Goal: Task Accomplishment & Management: Complete application form

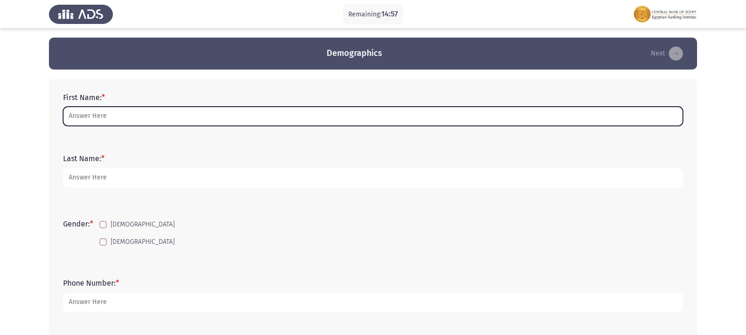
click at [255, 126] on input "First Name: *" at bounding box center [373, 116] width 620 height 19
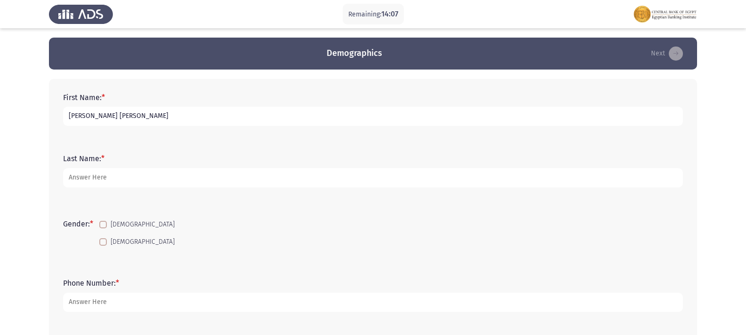
type input "[PERSON_NAME] [PERSON_NAME]"
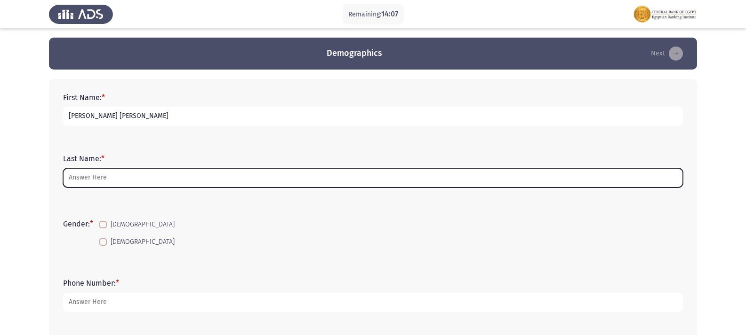
click at [182, 177] on input "Last Name: *" at bounding box center [373, 177] width 620 height 19
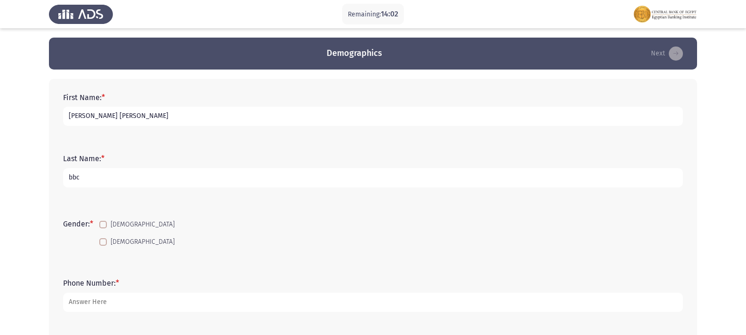
type input "bbc"
click at [106, 246] on span at bounding box center [103, 243] width 8 height 8
click at [103, 246] on input "[DEMOGRAPHIC_DATA]" at bounding box center [103, 246] width 0 height 0
checkbox input "true"
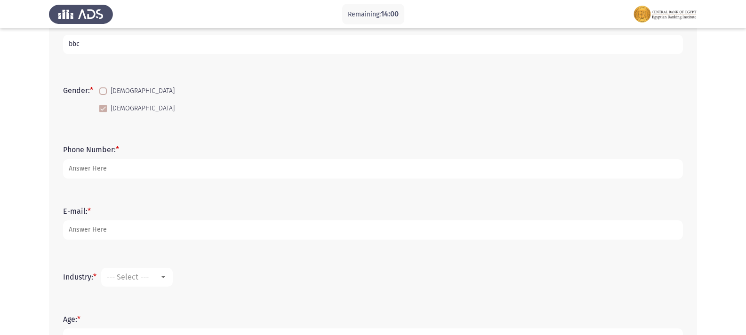
scroll to position [140, 0]
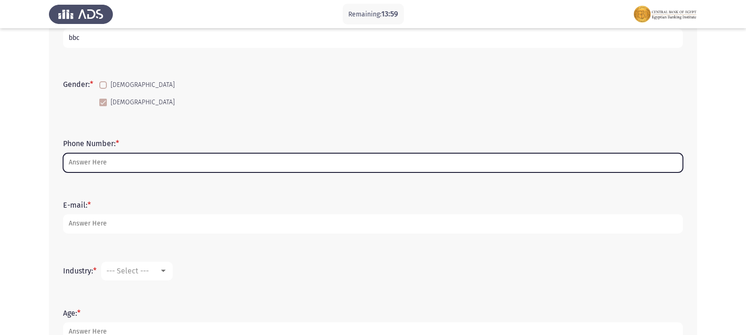
click at [309, 161] on input "Phone Number: *" at bounding box center [373, 162] width 620 height 19
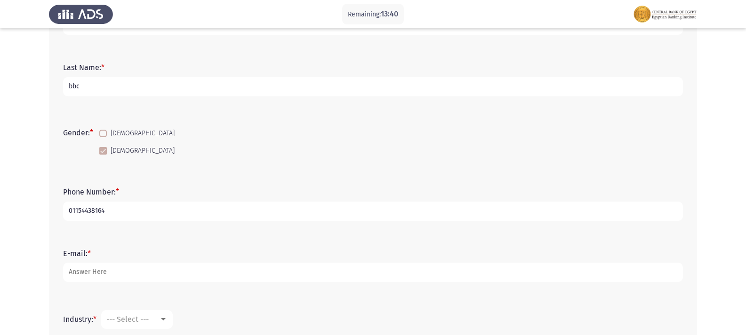
scroll to position [215, 0]
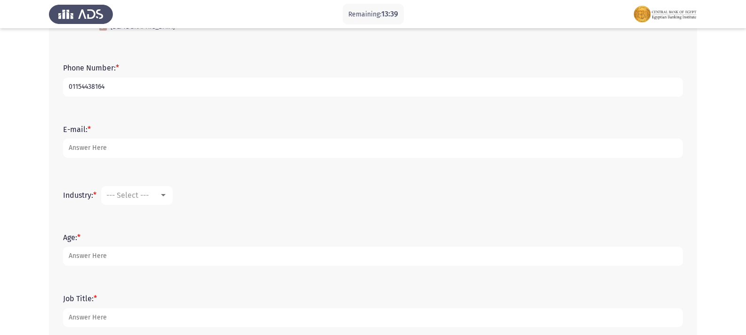
type input "01154438164"
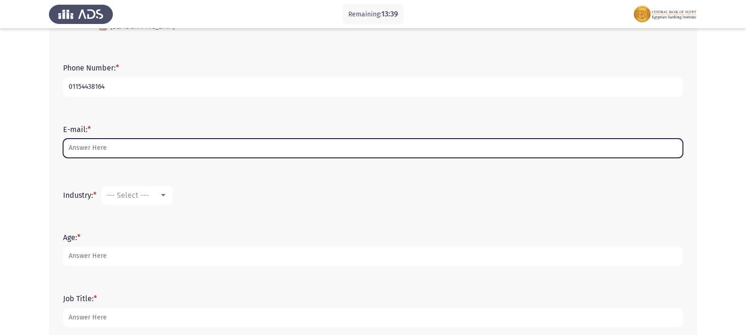
click at [363, 148] on input "E-mail: *" at bounding box center [373, 148] width 620 height 19
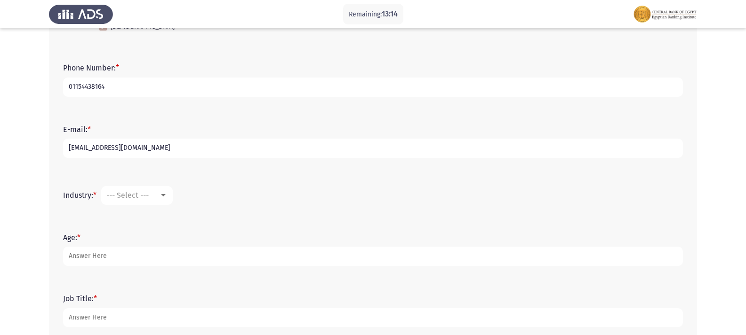
type input "[EMAIL_ADDRESS][DOMAIN_NAME]"
click at [156, 207] on div "Industry: * --- Select ---" at bounding box center [372, 196] width 629 height 28
click at [161, 199] on div at bounding box center [163, 196] width 8 height 8
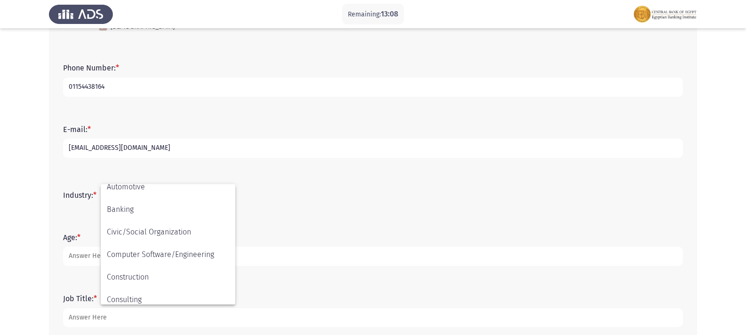
scroll to position [84, 0]
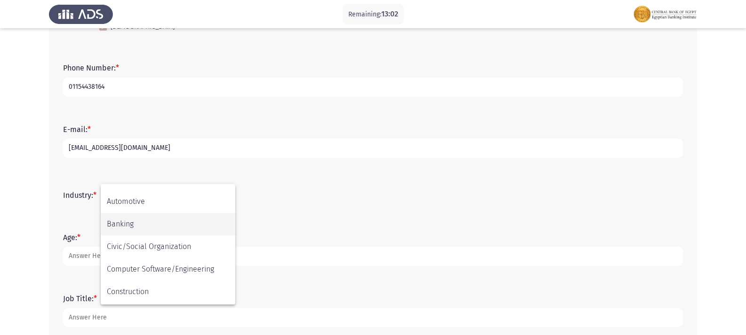
click at [124, 222] on span "Banking" at bounding box center [168, 224] width 122 height 23
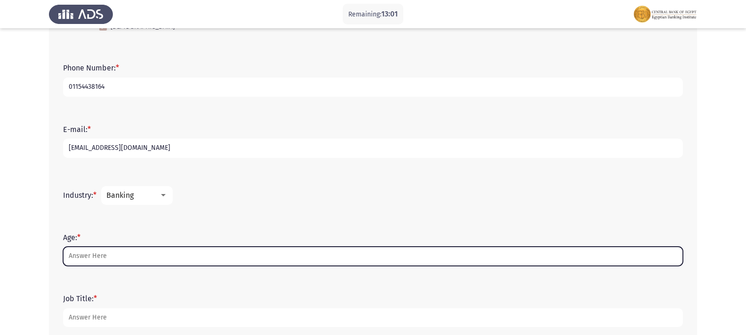
click at [139, 256] on input "Age: *" at bounding box center [373, 256] width 620 height 19
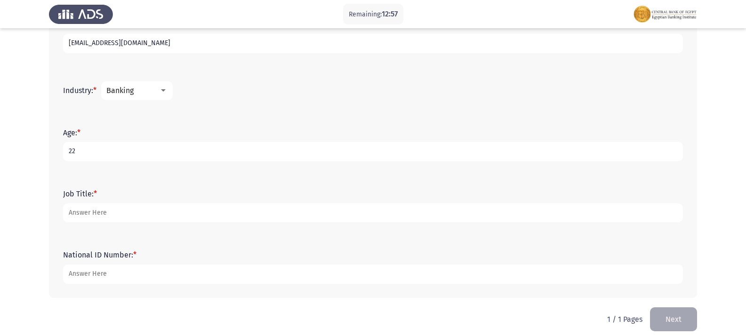
scroll to position [330, 0]
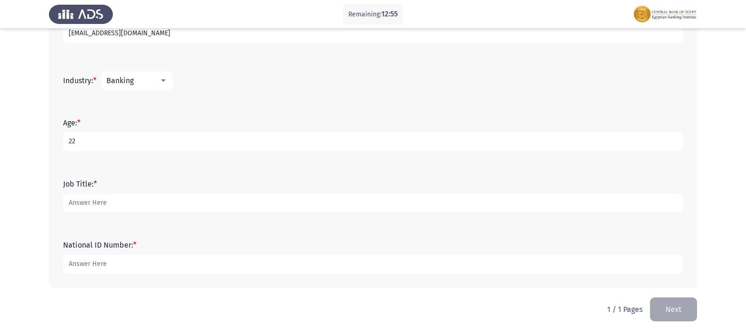
type input "22"
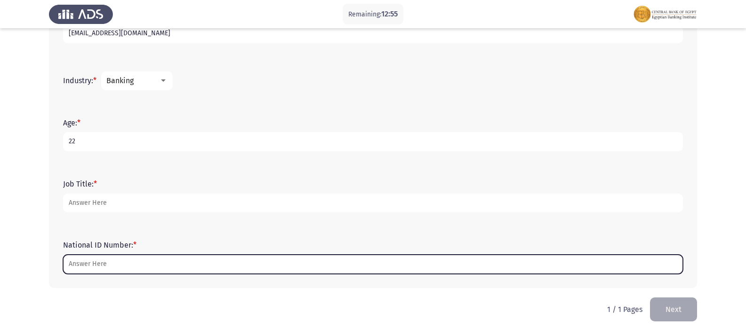
click at [201, 267] on input "National ID Number: *" at bounding box center [373, 264] width 620 height 19
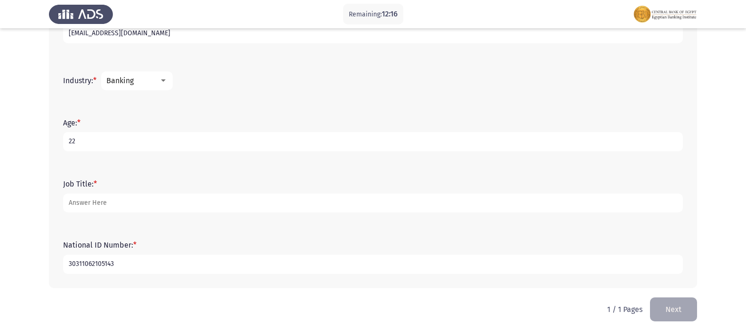
type input "30311062105143"
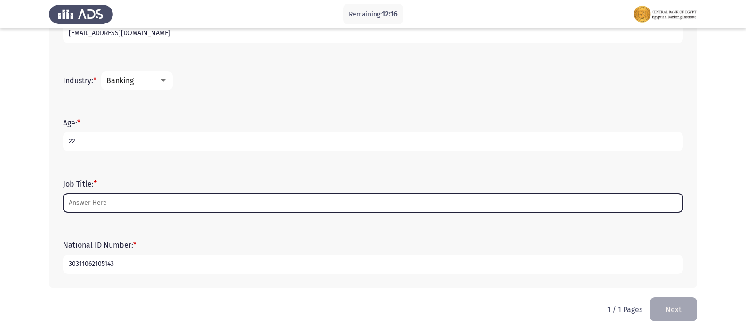
click at [201, 202] on input "Job Title: *" at bounding box center [373, 203] width 620 height 19
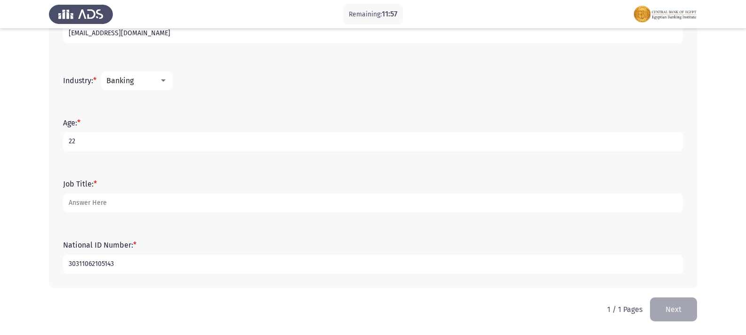
click at [159, 84] on div "Banking" at bounding box center [132, 80] width 53 height 9
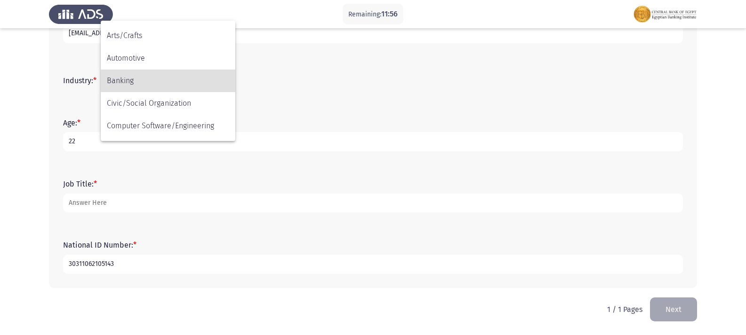
scroll to position [0, 0]
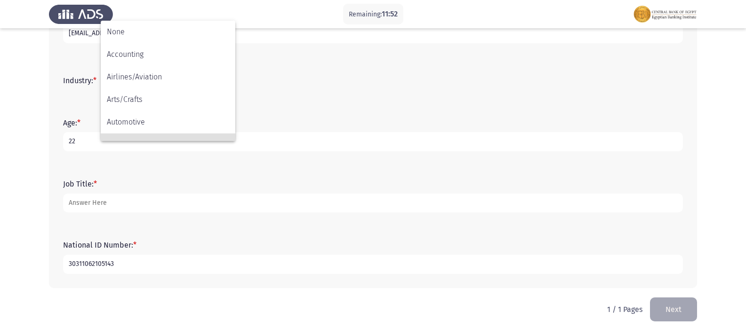
click at [202, 198] on div at bounding box center [373, 167] width 746 height 335
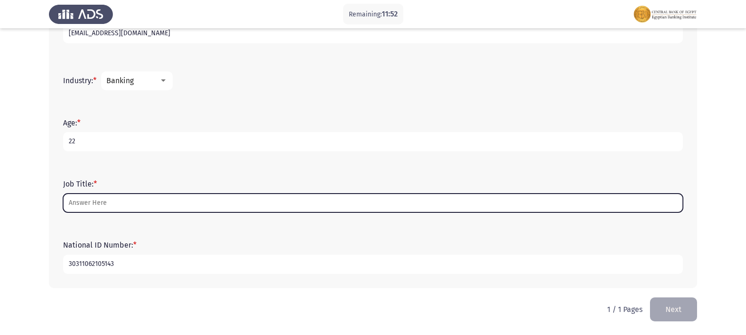
click at [202, 198] on input "Job Title: *" at bounding box center [373, 203] width 620 height 19
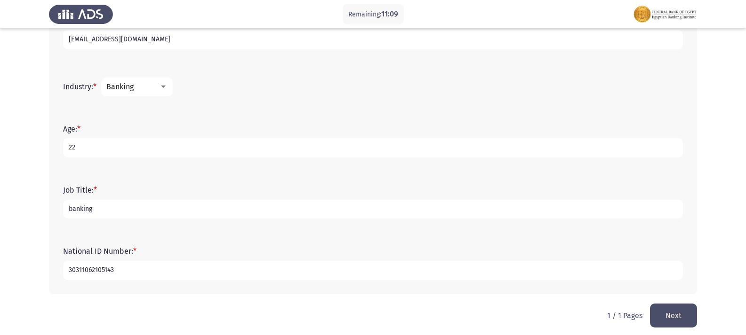
scroll to position [330, 0]
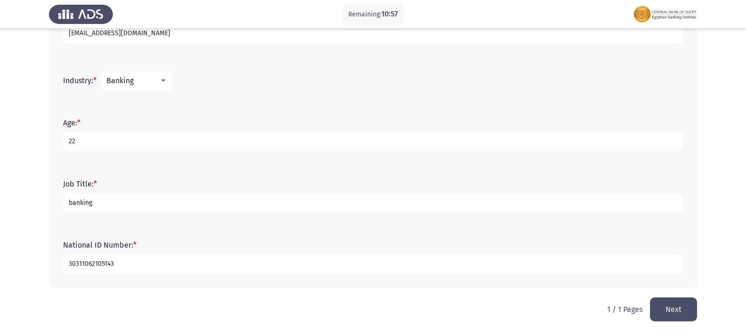
type input "banking"
click at [679, 302] on button "Next" at bounding box center [673, 310] width 47 height 24
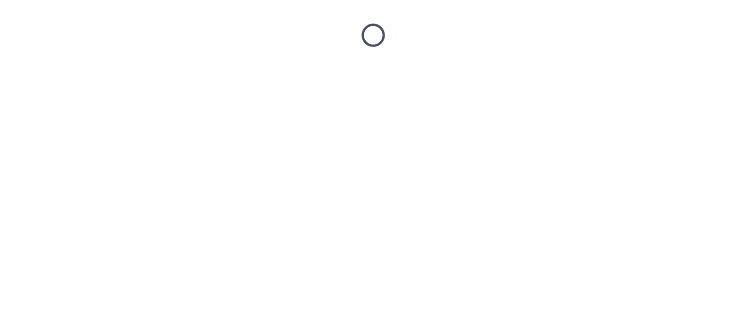
scroll to position [0, 0]
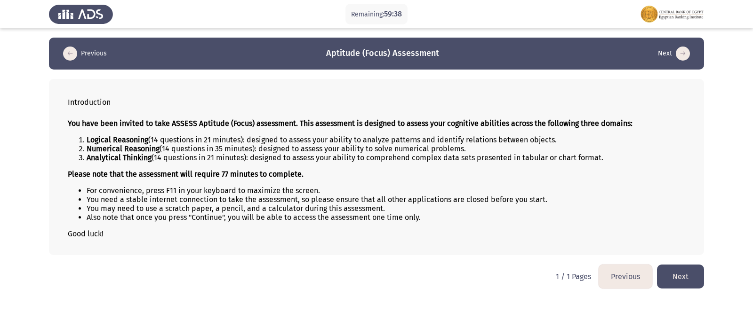
click at [679, 272] on button "Next" at bounding box center [680, 277] width 47 height 24
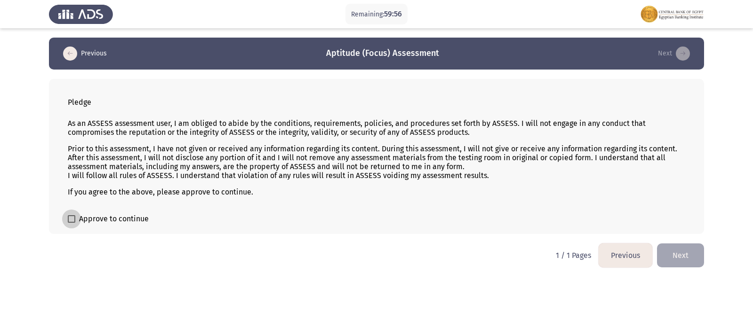
click at [68, 215] on label "Approve to continue" at bounding box center [108, 219] width 81 height 11
click at [71, 223] on input "Approve to continue" at bounding box center [71, 223] width 0 height 0
checkbox input "true"
click at [690, 257] on button "Next" at bounding box center [680, 256] width 47 height 24
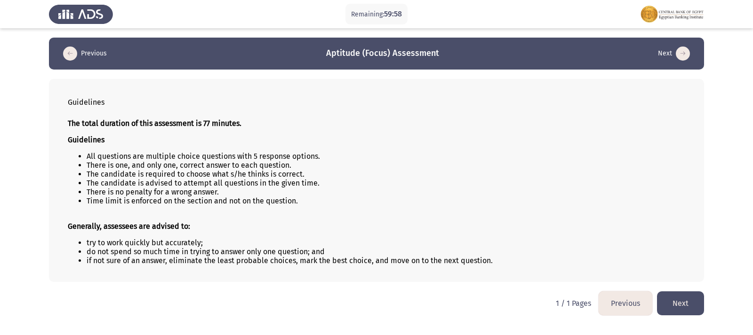
click at [696, 299] on button "Next" at bounding box center [680, 304] width 47 height 24
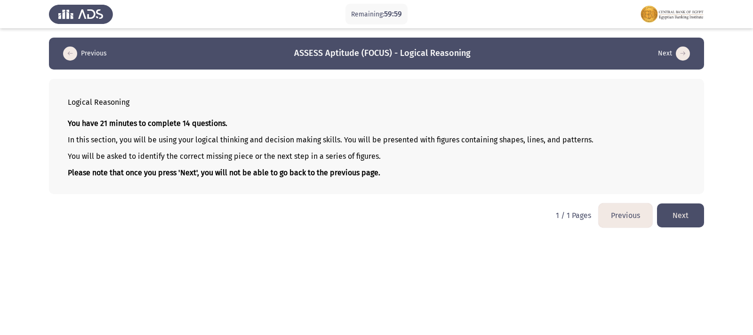
click at [685, 228] on html "Remaining: 59:59 Previous ASSESS Aptitude (FOCUS) - Logical Reasoning Next Logi…" at bounding box center [376, 118] width 753 height 237
click at [685, 220] on button "Next" at bounding box center [680, 216] width 47 height 24
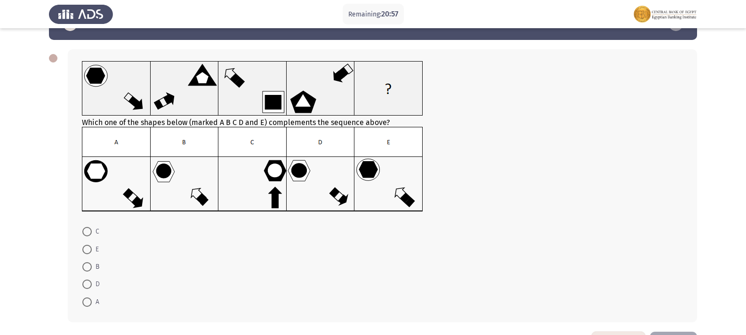
scroll to position [32, 0]
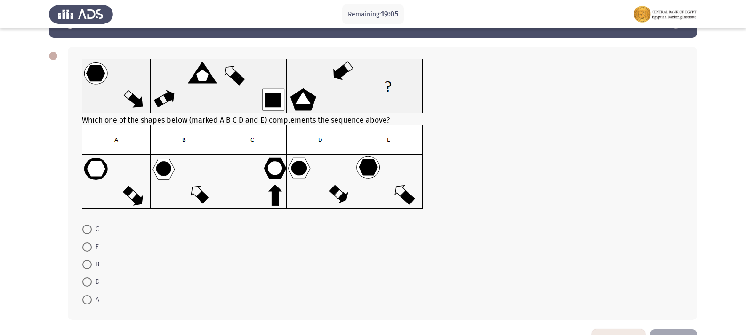
click at [86, 279] on span at bounding box center [86, 282] width 9 height 9
click at [86, 279] on input "D" at bounding box center [86, 282] width 9 height 9
radio input "true"
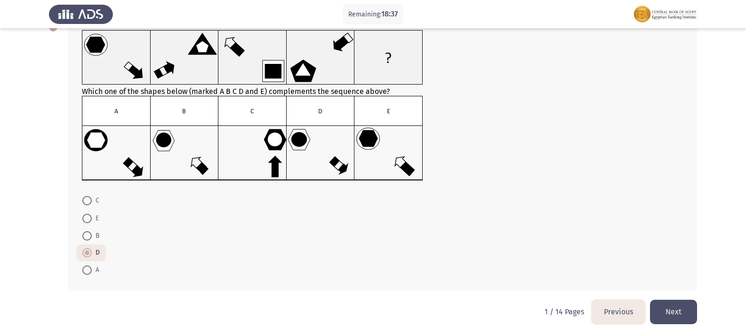
scroll to position [63, 0]
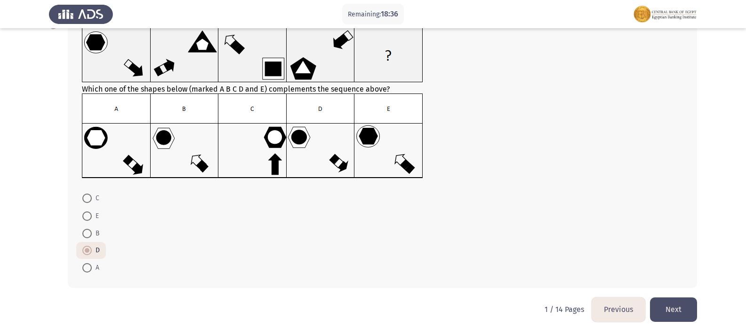
click at [682, 309] on button "Next" at bounding box center [673, 310] width 47 height 24
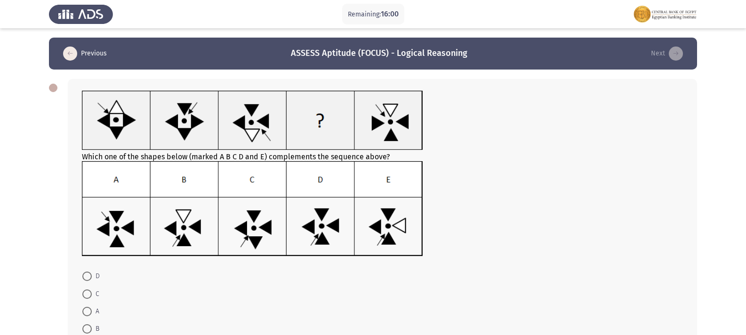
scroll to position [43, 0]
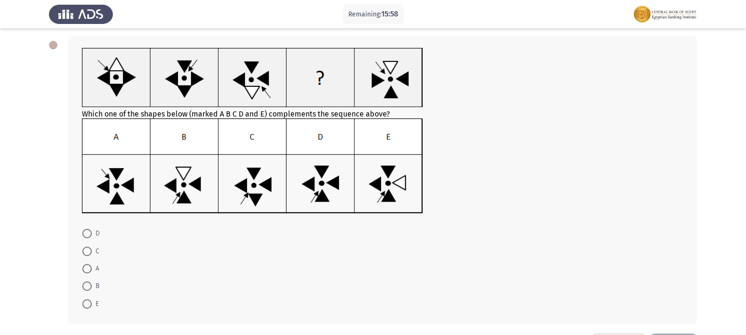
click at [90, 226] on mat-radio-button "D" at bounding box center [91, 233] width 30 height 17
click at [87, 232] on span at bounding box center [86, 233] width 9 height 9
click at [87, 232] on input "D" at bounding box center [86, 233] width 9 height 9
radio input "true"
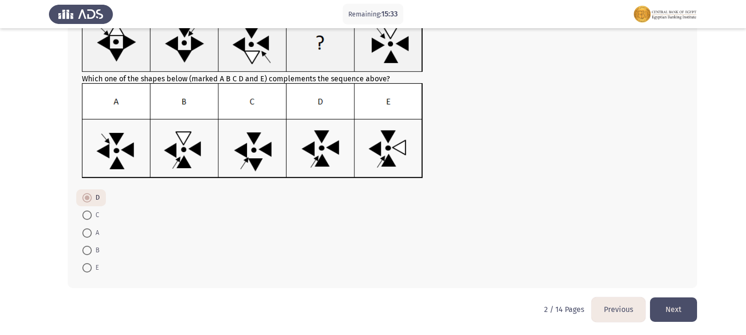
click at [684, 308] on button "Next" at bounding box center [673, 310] width 47 height 24
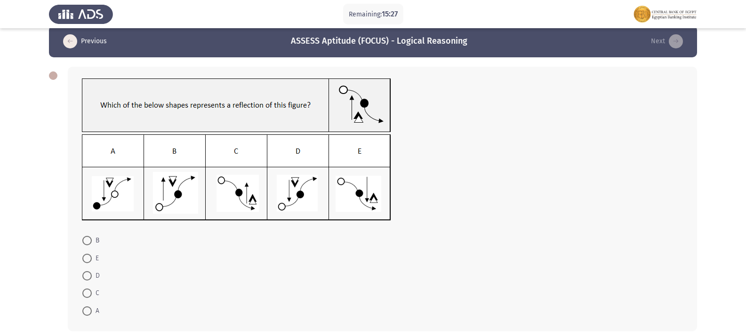
scroll to position [22, 0]
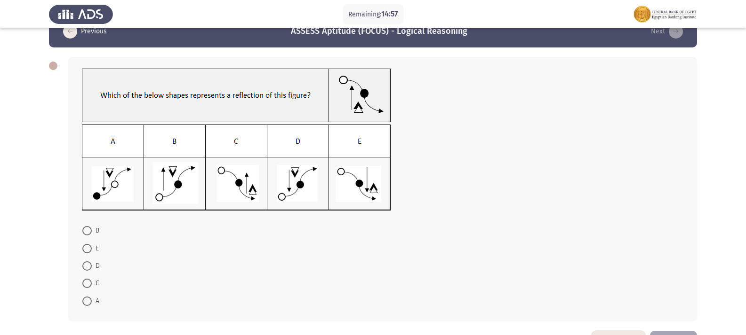
click at [89, 300] on span at bounding box center [86, 301] width 9 height 9
click at [89, 300] on input "A" at bounding box center [86, 301] width 9 height 9
radio input "true"
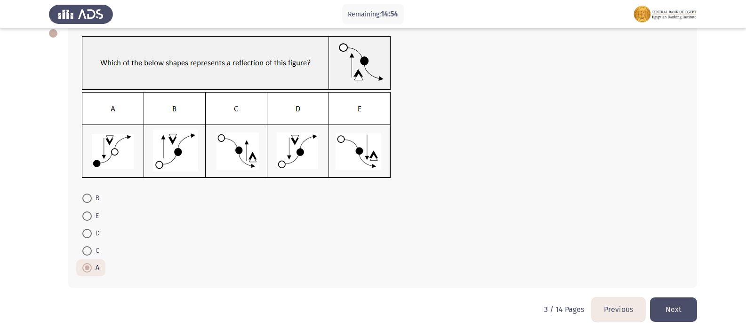
click at [677, 316] on button "Next" at bounding box center [673, 310] width 47 height 24
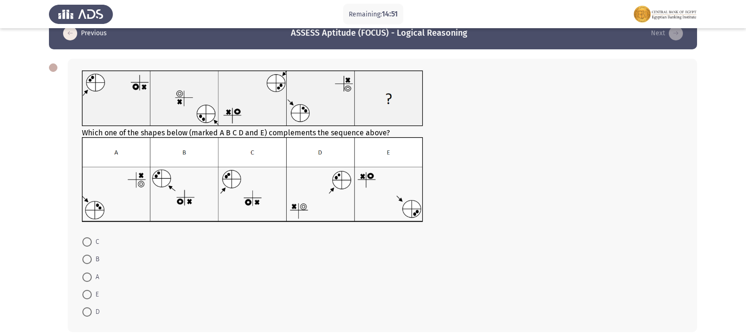
scroll to position [39, 0]
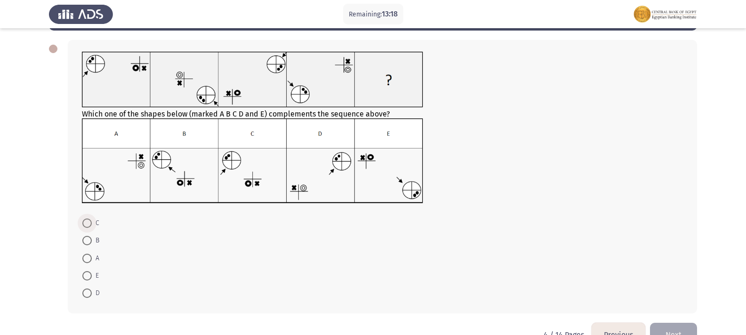
click at [85, 226] on span at bounding box center [86, 223] width 9 height 9
click at [85, 226] on input "C" at bounding box center [86, 223] width 9 height 9
radio input "true"
click at [676, 327] on button "Next" at bounding box center [673, 335] width 47 height 24
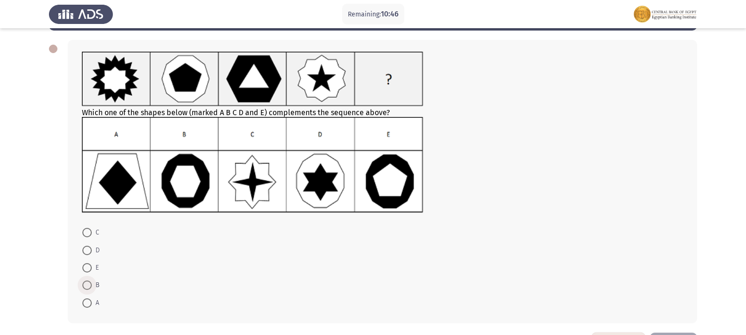
click at [85, 287] on span at bounding box center [86, 285] width 9 height 9
click at [85, 287] on input "B" at bounding box center [86, 285] width 9 height 9
radio input "true"
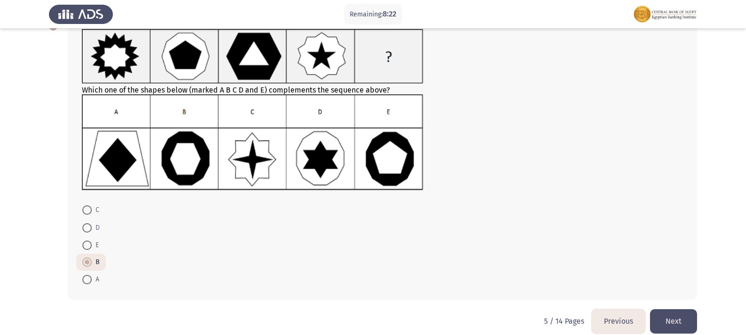
scroll to position [66, 0]
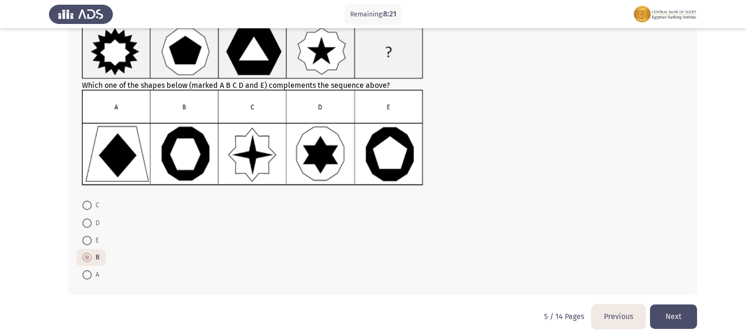
click at [679, 312] on button "Next" at bounding box center [673, 317] width 47 height 24
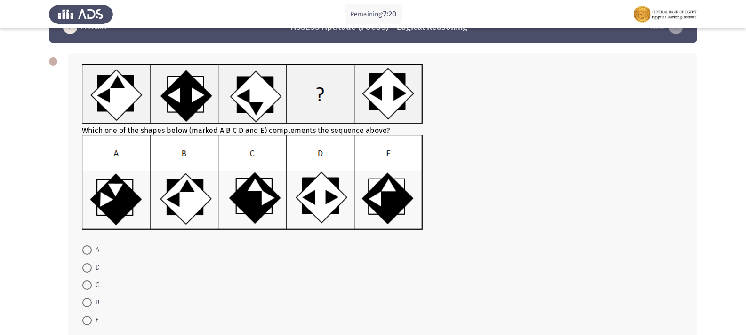
scroll to position [47, 0]
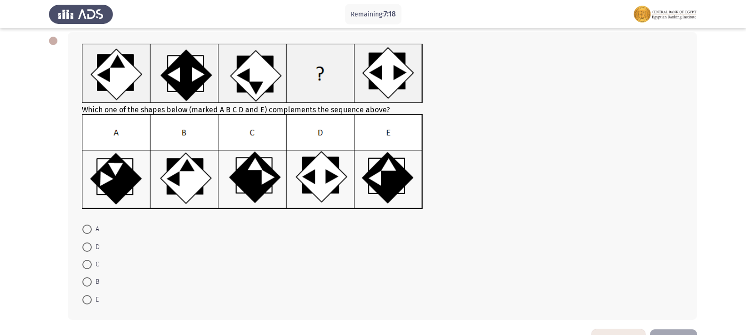
click at [88, 302] on span at bounding box center [86, 299] width 9 height 9
click at [88, 302] on input "E" at bounding box center [86, 299] width 9 height 9
radio input "true"
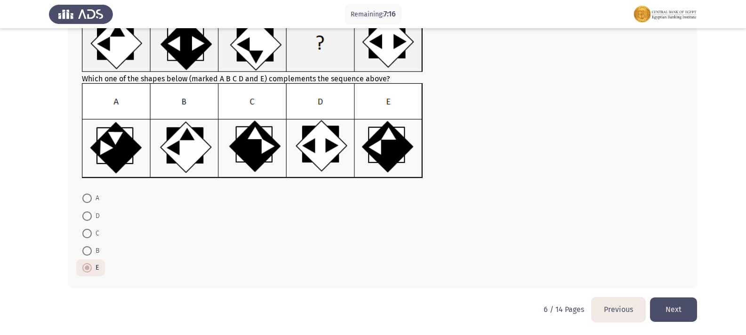
click at [668, 310] on button "Next" at bounding box center [673, 310] width 47 height 24
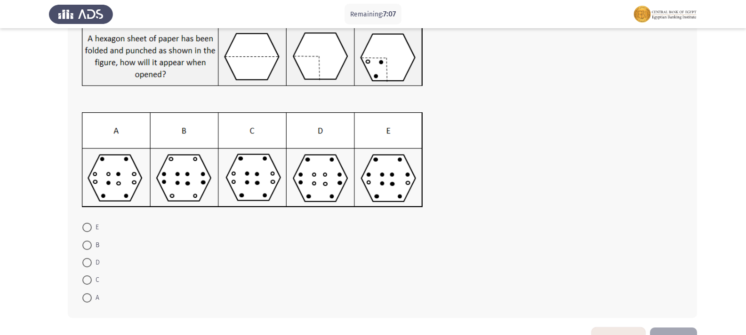
scroll to position [54, 0]
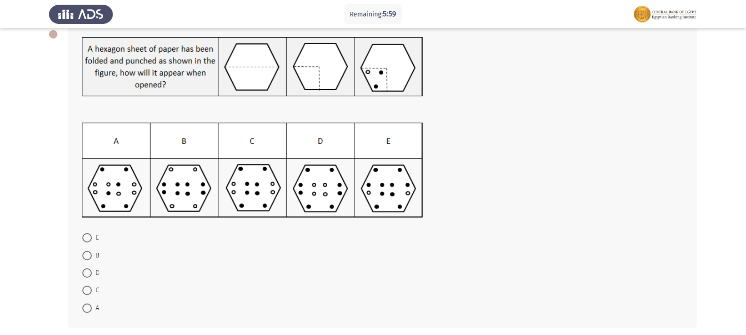
click at [88, 292] on span at bounding box center [86, 290] width 9 height 9
click at [88, 292] on input "C" at bounding box center [86, 290] width 9 height 9
radio input "true"
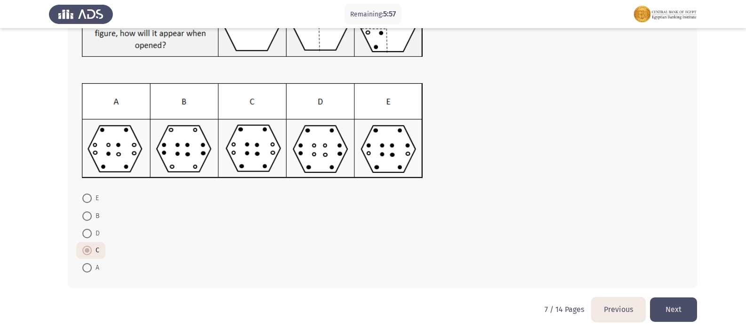
click at [674, 302] on button "Next" at bounding box center [673, 310] width 47 height 24
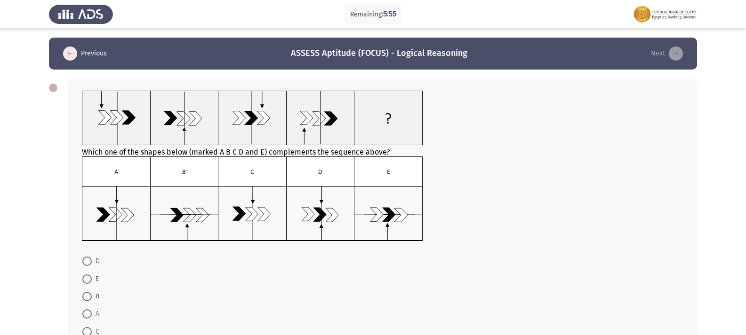
scroll to position [8, 0]
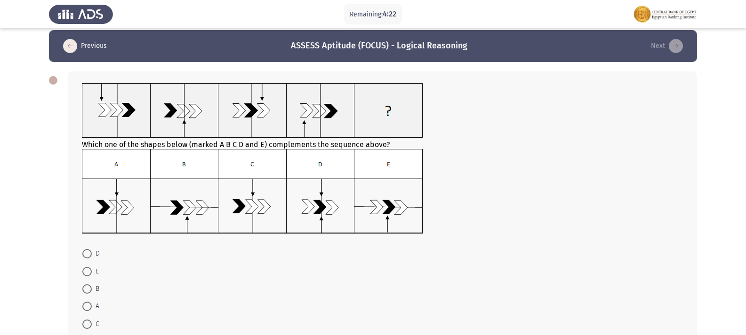
click at [89, 321] on span at bounding box center [86, 324] width 9 height 9
click at [89, 321] on input "C" at bounding box center [86, 324] width 9 height 9
radio input "true"
click at [88, 288] on span at bounding box center [86, 289] width 9 height 9
click at [88, 288] on input "B" at bounding box center [86, 289] width 9 height 9
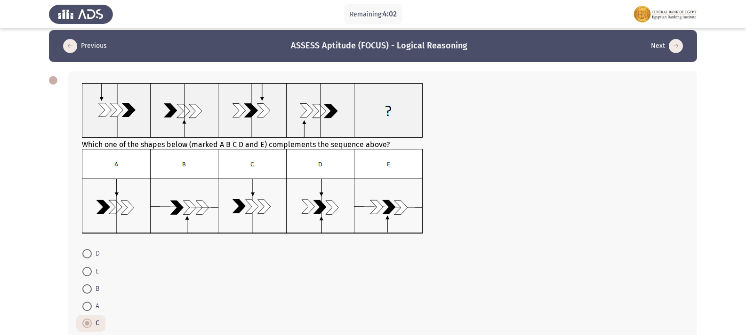
radio input "true"
click at [86, 322] on span at bounding box center [86, 323] width 9 height 9
click at [86, 322] on input "C" at bounding box center [86, 323] width 9 height 9
radio input "true"
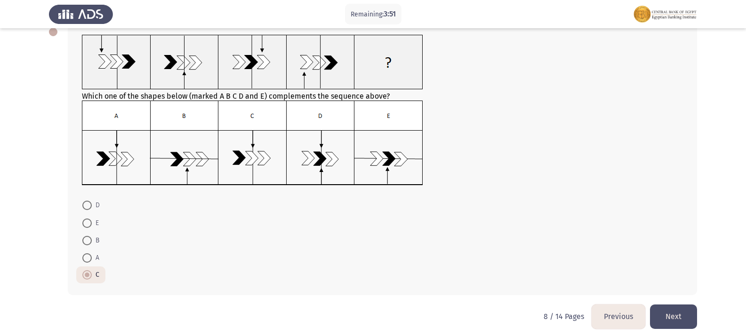
click at [688, 315] on button "Next" at bounding box center [673, 317] width 47 height 24
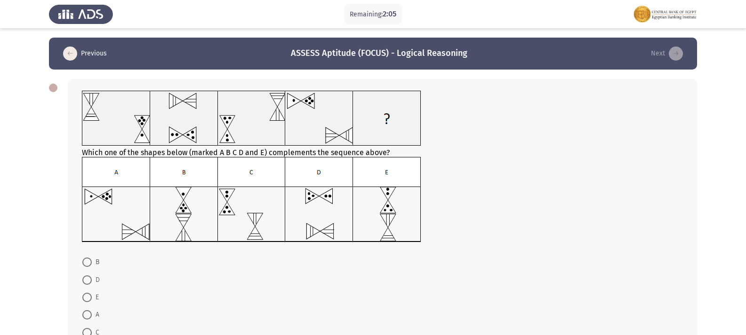
click at [85, 294] on span at bounding box center [86, 297] width 9 height 9
click at [85, 294] on input "E" at bounding box center [86, 297] width 9 height 9
radio input "true"
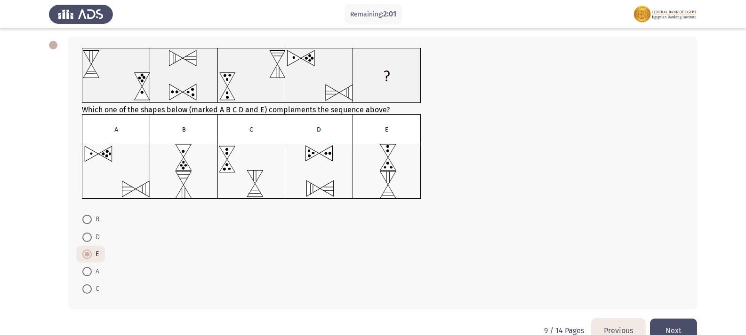
scroll to position [64, 0]
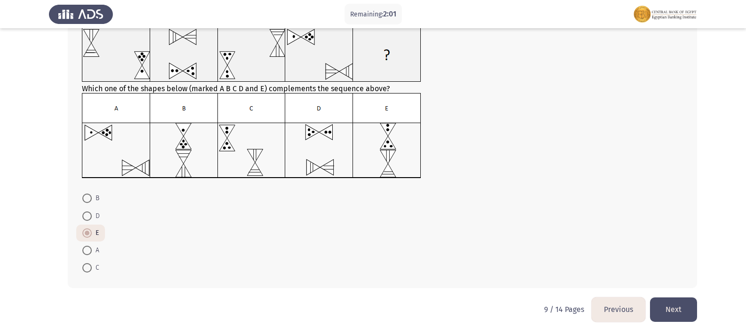
click at [668, 308] on button "Next" at bounding box center [673, 310] width 47 height 24
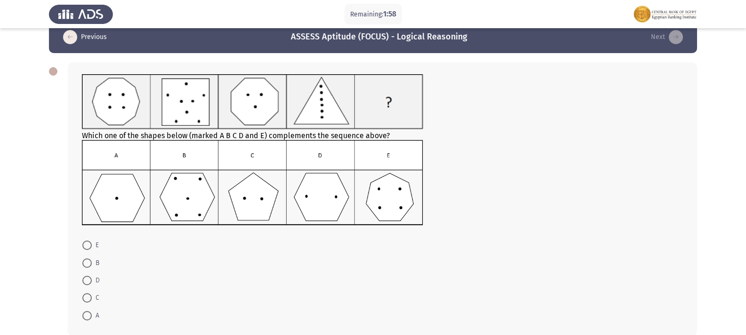
scroll to position [22, 0]
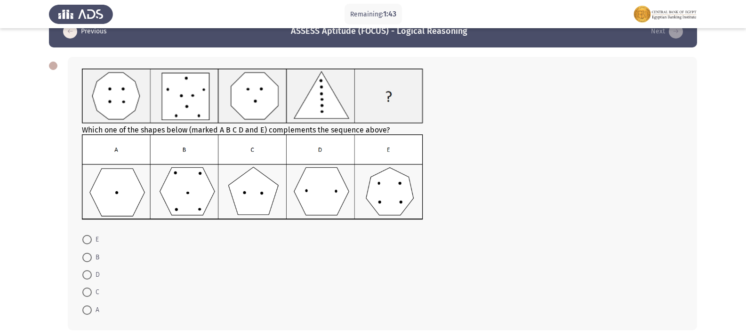
click at [88, 307] on span at bounding box center [86, 310] width 9 height 9
click at [88, 307] on input "A" at bounding box center [86, 310] width 9 height 9
radio input "true"
click at [84, 293] on span at bounding box center [86, 292] width 9 height 9
click at [84, 293] on input "C" at bounding box center [86, 292] width 9 height 9
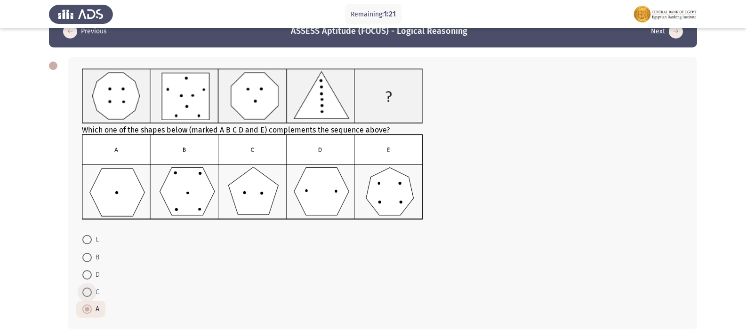
radio input "true"
click at [84, 272] on span at bounding box center [86, 275] width 9 height 9
click at [84, 272] on input "D" at bounding box center [86, 275] width 9 height 9
radio input "true"
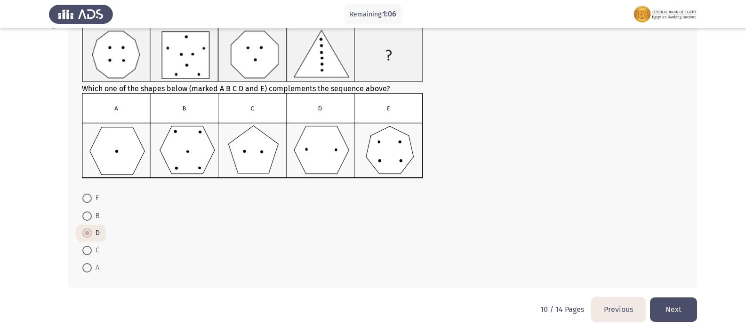
click at [691, 305] on button "Next" at bounding box center [673, 310] width 47 height 24
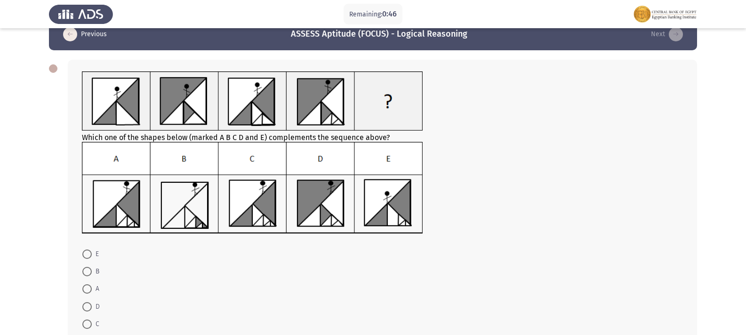
scroll to position [20, 0]
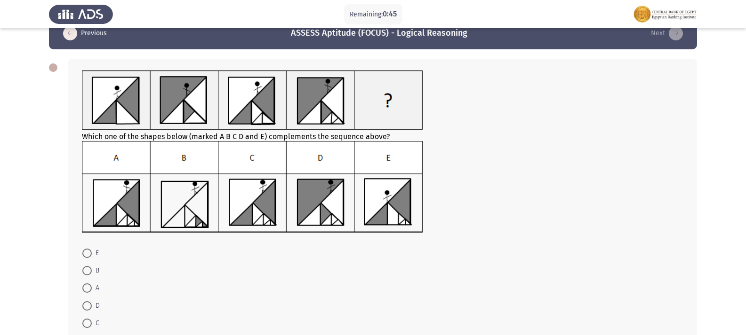
click at [89, 321] on span at bounding box center [86, 323] width 9 height 9
click at [89, 321] on input "C" at bounding box center [86, 323] width 9 height 9
radio input "true"
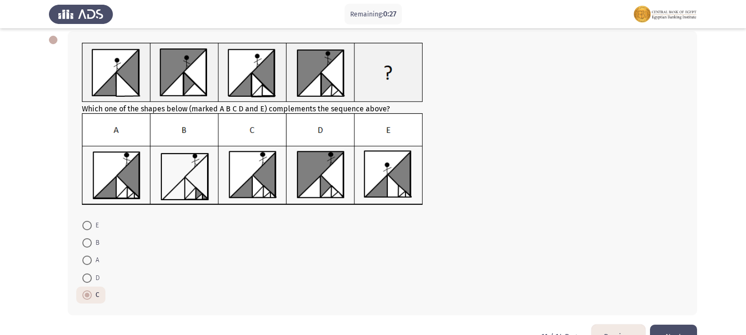
scroll to position [58, 0]
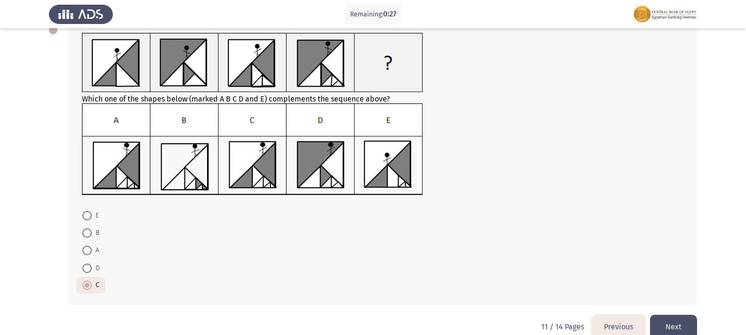
click at [669, 328] on button "Next" at bounding box center [673, 327] width 47 height 24
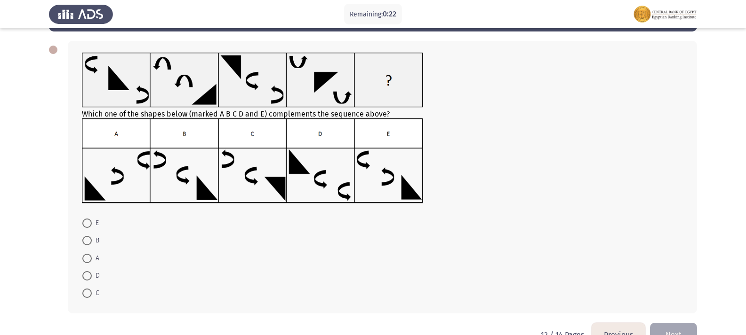
scroll to position [39, 0]
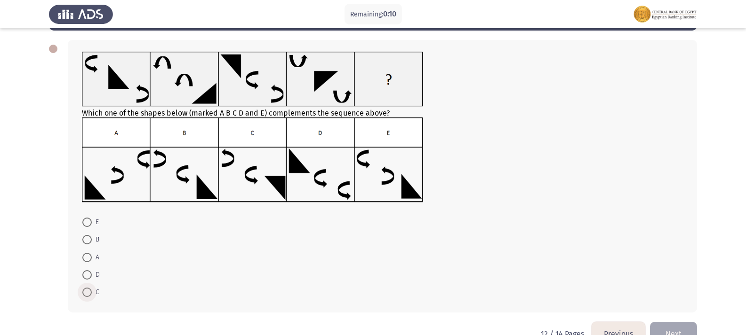
drag, startPoint x: 88, startPoint y: 291, endPoint x: 88, endPoint y: 286, distance: 5.7
click at [87, 290] on span at bounding box center [86, 292] width 9 height 9
click at [87, 290] on input "C" at bounding box center [86, 292] width 9 height 9
radio input "true"
click at [672, 331] on button "Next" at bounding box center [673, 334] width 47 height 24
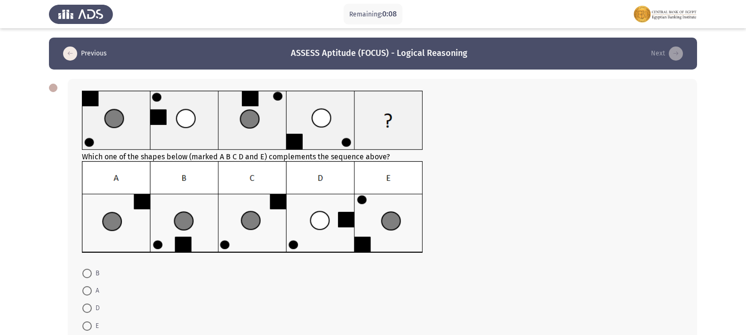
scroll to position [67, 0]
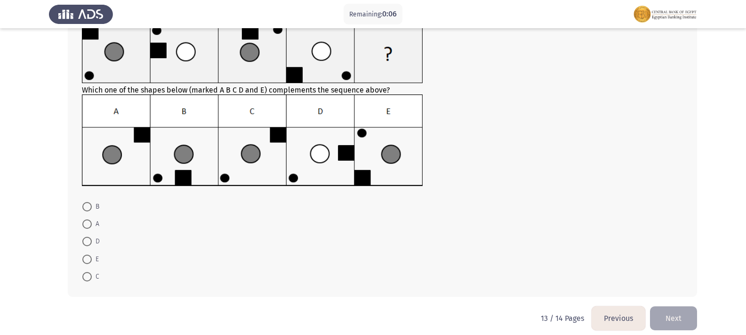
click at [86, 221] on span at bounding box center [86, 224] width 9 height 9
click at [86, 221] on input "A" at bounding box center [86, 224] width 9 height 9
radio input "true"
drag, startPoint x: 682, startPoint y: 314, endPoint x: 663, endPoint y: 296, distance: 25.6
click at [679, 311] on button "Next" at bounding box center [673, 318] width 47 height 24
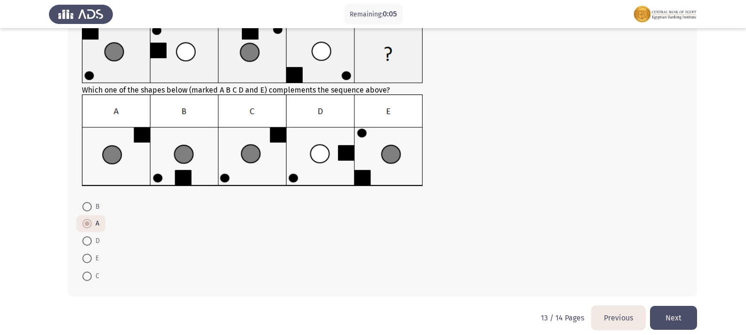
scroll to position [0, 0]
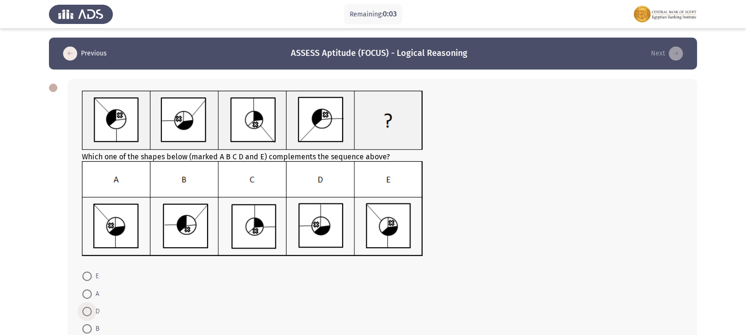
click at [87, 310] on span at bounding box center [86, 311] width 9 height 9
click at [87, 310] on input "D" at bounding box center [86, 311] width 9 height 9
radio input "true"
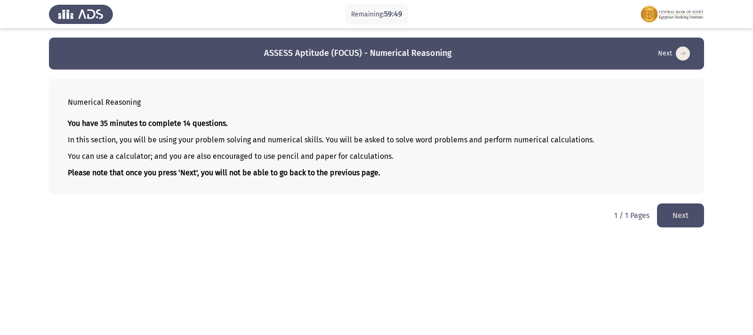
click at [684, 220] on button "Next" at bounding box center [680, 216] width 47 height 24
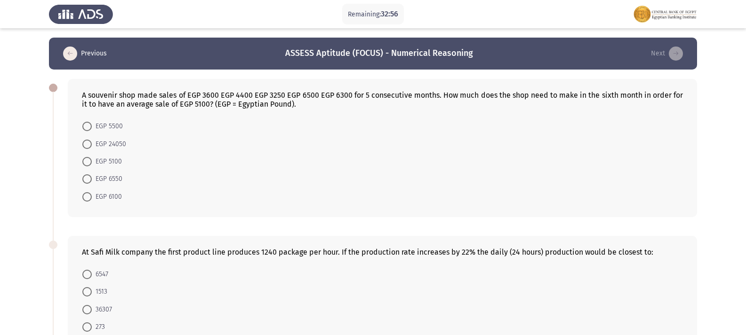
click at [84, 179] on span at bounding box center [86, 179] width 9 height 9
click at [84, 179] on input "EGP 6550" at bounding box center [86, 179] width 9 height 9
radio input "true"
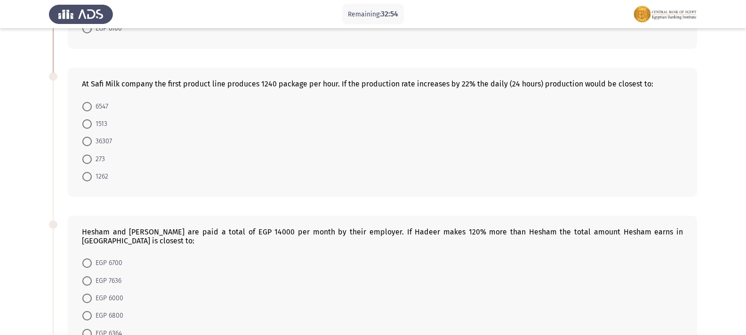
scroll to position [165, 0]
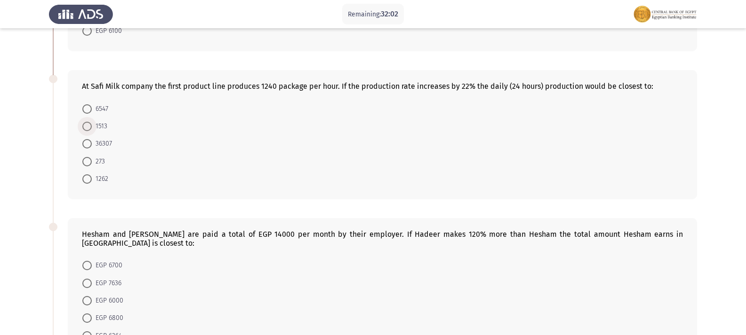
click at [88, 126] on span at bounding box center [86, 126] width 9 height 9
click at [88, 126] on input "1513" at bounding box center [86, 126] width 9 height 9
radio input "true"
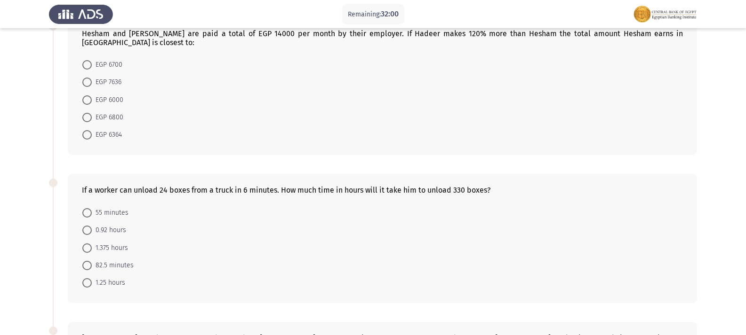
scroll to position [317, 0]
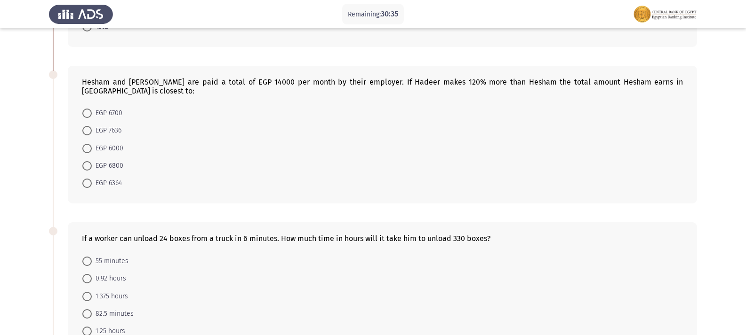
click at [85, 179] on span at bounding box center [86, 183] width 9 height 9
click at [85, 179] on input "EGP 6364" at bounding box center [86, 183] width 9 height 9
radio input "true"
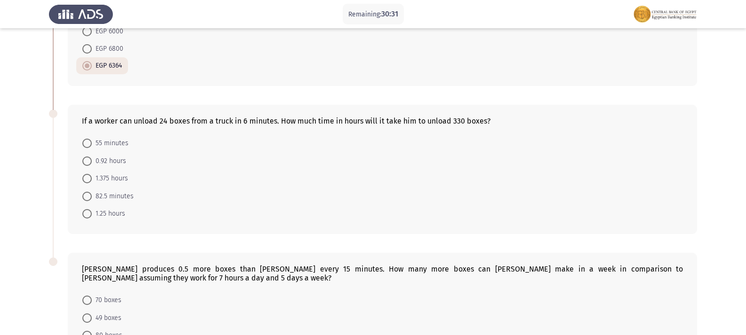
scroll to position [451, 0]
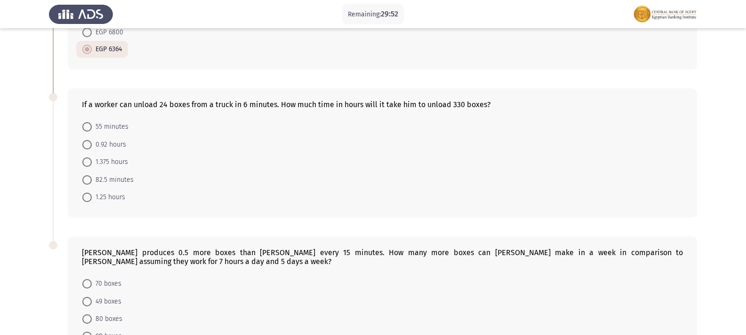
click at [87, 175] on span at bounding box center [86, 179] width 9 height 9
click at [87, 175] on input "82.5 minutes" at bounding box center [86, 179] width 9 height 9
radio input "true"
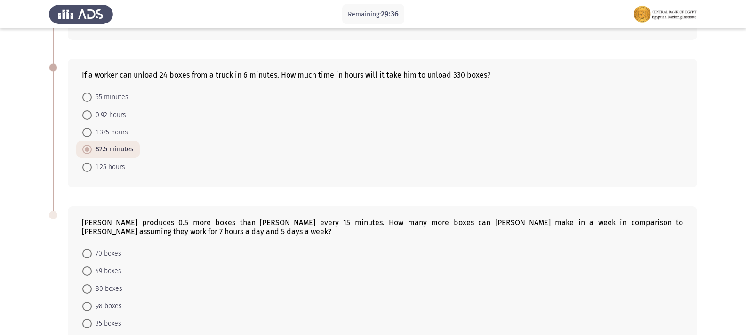
scroll to position [527, 0]
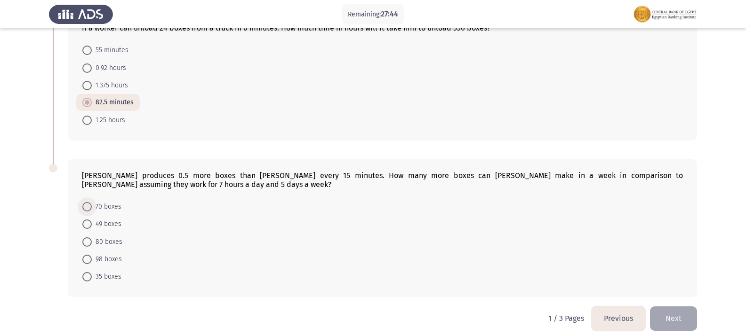
click at [90, 202] on span at bounding box center [86, 206] width 9 height 9
click at [90, 202] on input "70 boxes" at bounding box center [86, 206] width 9 height 9
radio input "true"
click at [681, 313] on button "Next" at bounding box center [673, 319] width 47 height 24
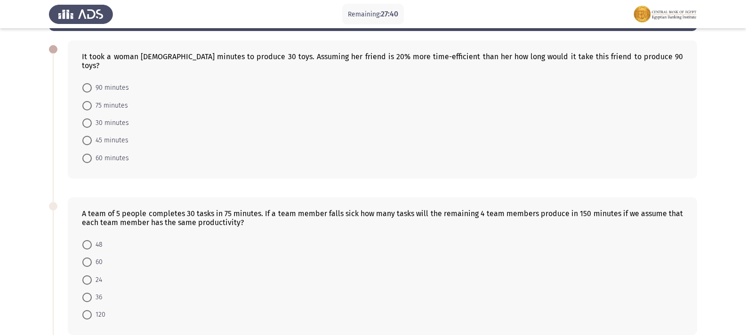
scroll to position [12, 0]
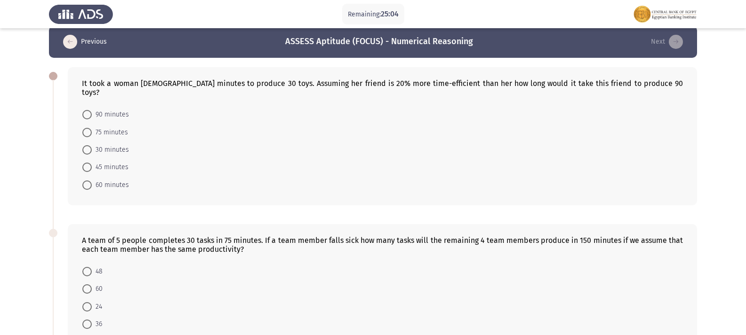
click at [81, 176] on mat-radio-button "60 minutes" at bounding box center [105, 184] width 59 height 17
click at [91, 181] on span at bounding box center [86, 185] width 9 height 9
click at [91, 181] on input "60 minutes" at bounding box center [86, 185] width 9 height 9
radio input "true"
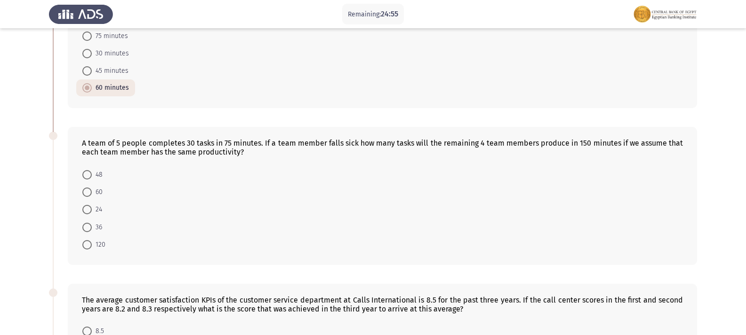
scroll to position [111, 0]
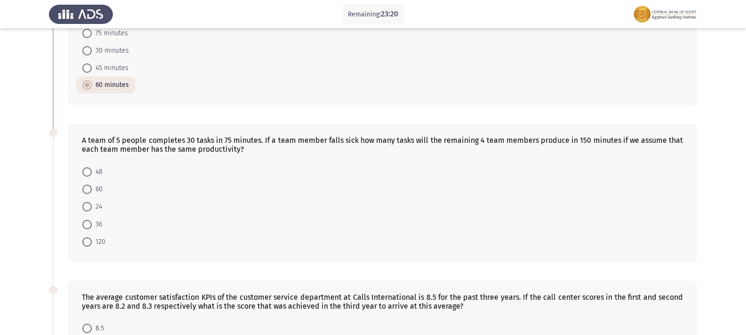
click at [86, 220] on span at bounding box center [86, 224] width 9 height 9
click at [86, 220] on input "36" at bounding box center [86, 224] width 9 height 9
radio input "true"
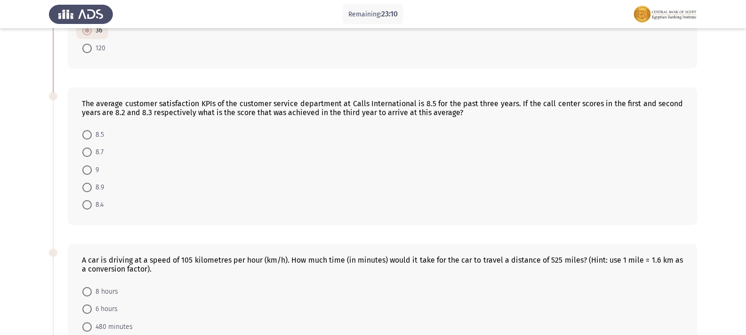
scroll to position [318, 0]
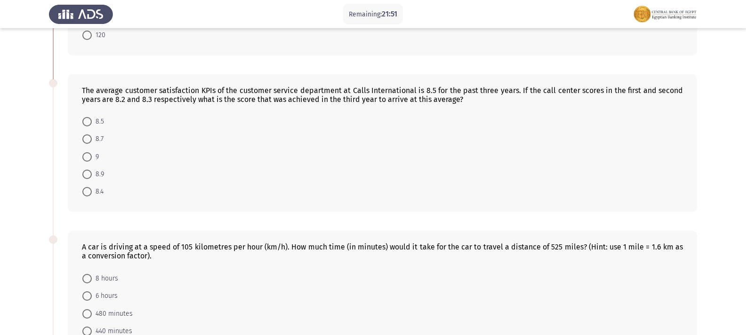
click at [84, 170] on span at bounding box center [86, 174] width 9 height 9
click at [84, 170] on input "8.9" at bounding box center [86, 174] width 9 height 9
radio input "true"
click at [89, 152] on span at bounding box center [86, 156] width 9 height 9
click at [89, 152] on input "9" at bounding box center [86, 156] width 9 height 9
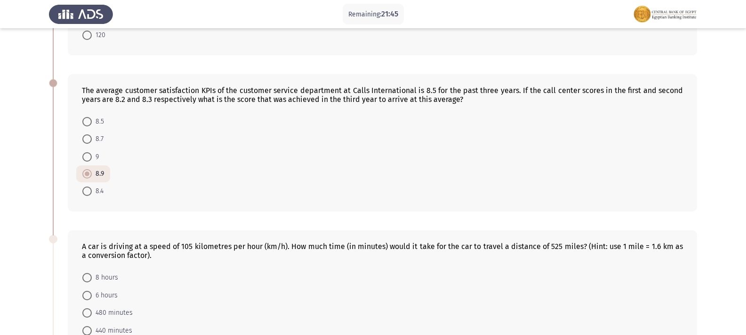
radio input "true"
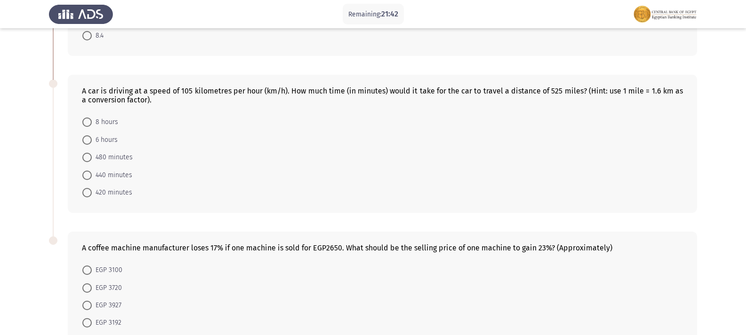
scroll to position [475, 0]
click at [85, 134] on span at bounding box center [86, 138] width 9 height 9
click at [85, 134] on input "6 hours" at bounding box center [86, 138] width 9 height 9
radio input "true"
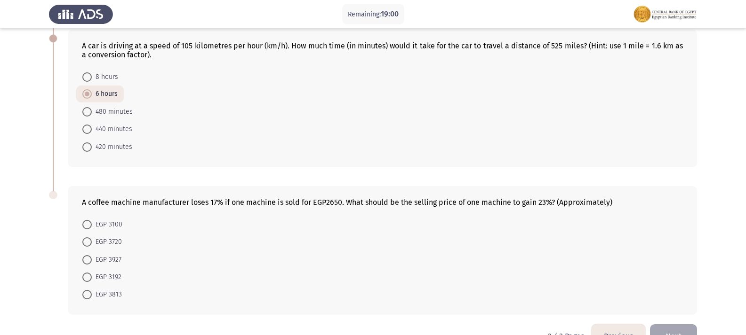
scroll to position [531, 0]
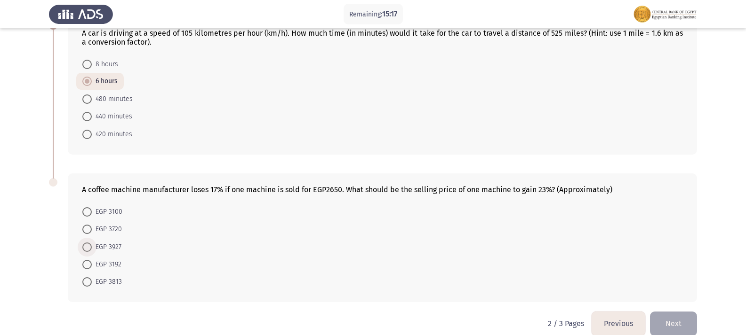
click at [88, 243] on span at bounding box center [86, 247] width 9 height 9
click at [88, 243] on input "EGP 3927" at bounding box center [86, 247] width 9 height 9
radio input "true"
click at [669, 318] on button "Next" at bounding box center [673, 323] width 47 height 24
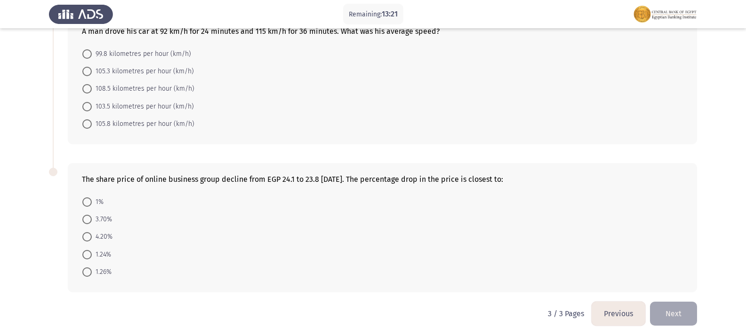
scroll to position [373, 0]
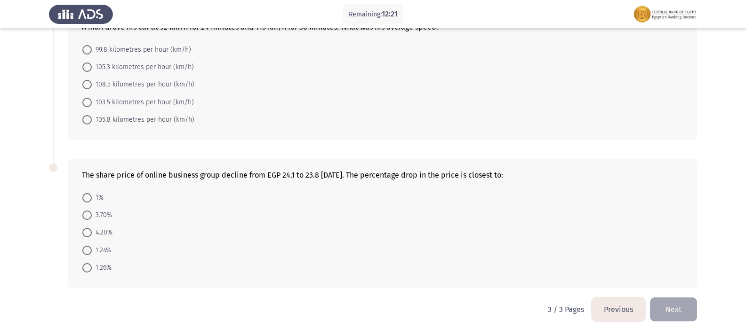
click at [84, 196] on span at bounding box center [86, 197] width 9 height 9
click at [84, 196] on input "1%" at bounding box center [86, 197] width 9 height 9
radio input "true"
click at [92, 268] on span "1.26%" at bounding box center [102, 268] width 20 height 11
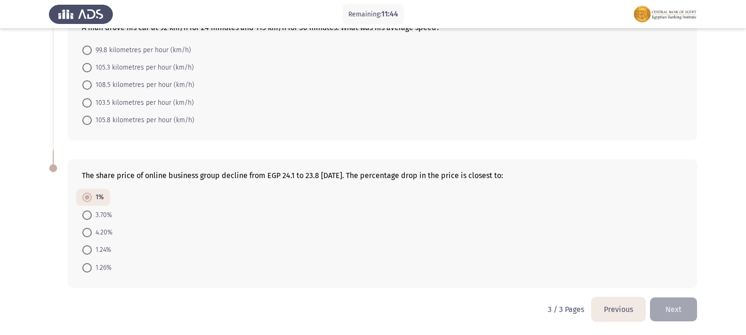
click at [92, 268] on input "1.26%" at bounding box center [86, 267] width 9 height 9
radio input "true"
click at [87, 247] on span at bounding box center [86, 251] width 9 height 9
click at [87, 247] on input "1.24%" at bounding box center [86, 251] width 9 height 9
radio input "true"
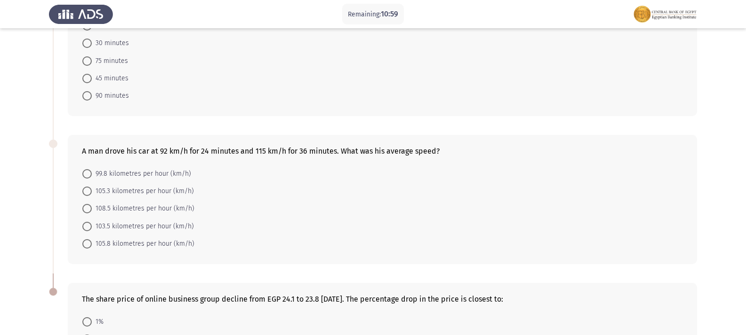
scroll to position [247, 0]
click at [92, 245] on span "105.8 kilometres per hour (km/h)" at bounding box center [143, 245] width 103 height 11
click at [92, 245] on input "105.8 kilometres per hour (km/h)" at bounding box center [86, 245] width 9 height 9
radio input "true"
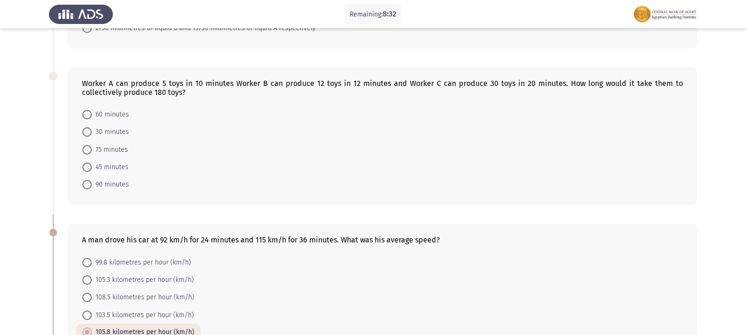
scroll to position [144, 0]
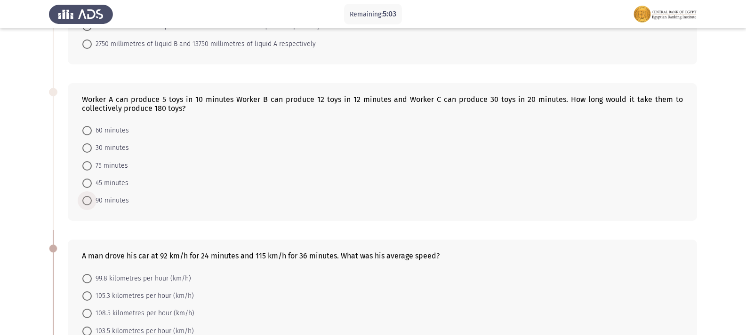
click at [89, 202] on span at bounding box center [86, 200] width 9 height 9
click at [89, 202] on input "90 minutes" at bounding box center [86, 200] width 9 height 9
radio input "true"
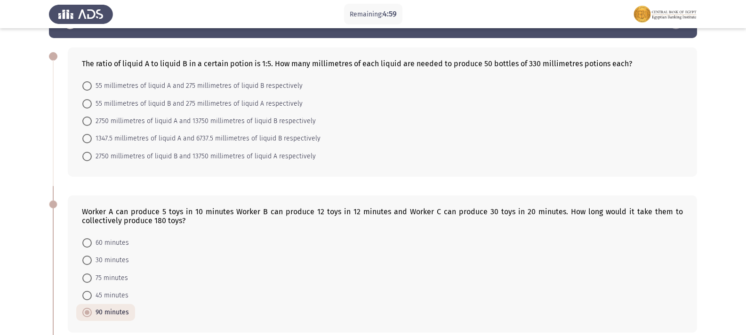
scroll to position [0, 0]
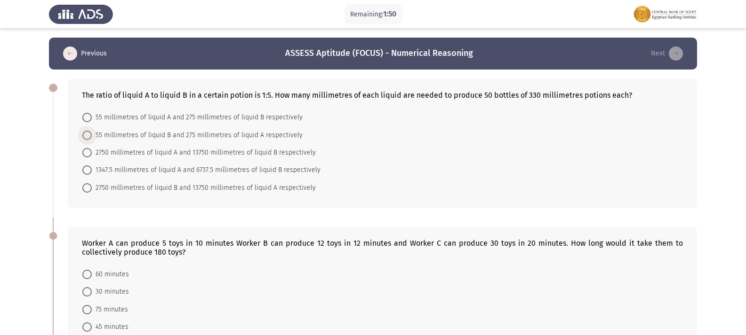
click at [90, 131] on span at bounding box center [86, 135] width 9 height 9
click at [90, 131] on input "55 millimetres of liquid B and 275 millimetres of liquid A respectively" at bounding box center [86, 135] width 9 height 9
radio input "true"
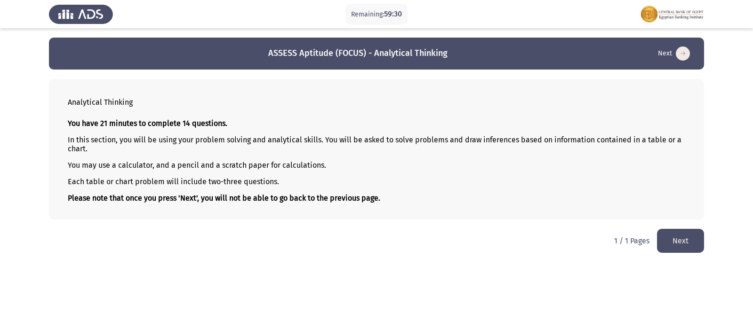
click at [688, 241] on button "Next" at bounding box center [680, 241] width 47 height 24
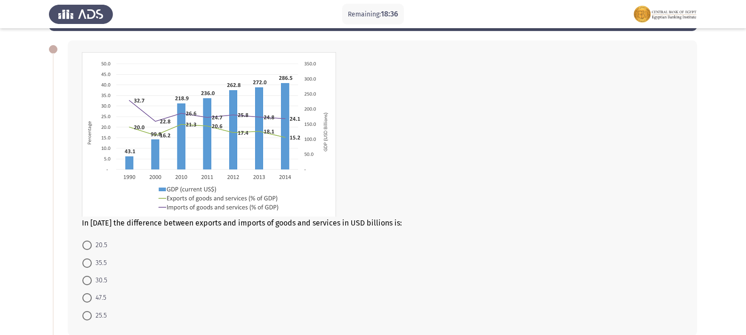
scroll to position [31, 0]
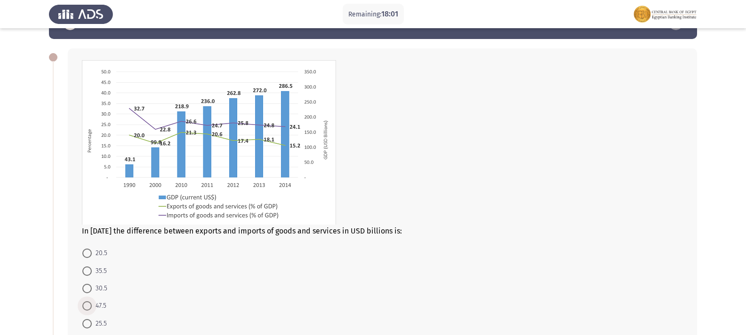
click at [85, 305] on span at bounding box center [86, 306] width 9 height 9
click at [85, 305] on input "47.5" at bounding box center [86, 306] width 9 height 9
radio input "true"
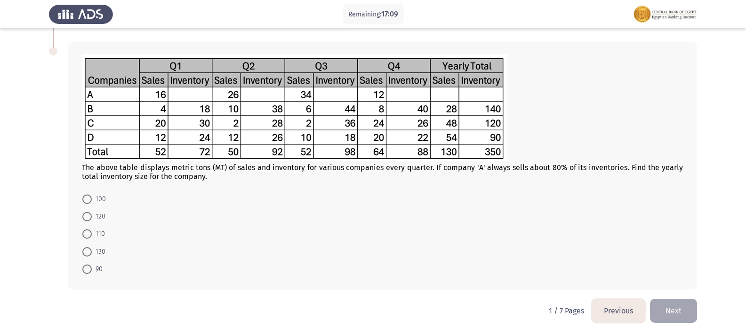
scroll to position [352, 0]
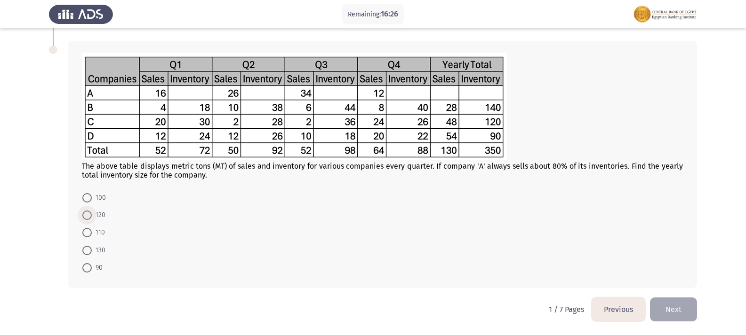
click at [86, 214] on span at bounding box center [86, 215] width 9 height 9
click at [86, 214] on input "120" at bounding box center [86, 215] width 9 height 9
radio input "true"
click at [675, 309] on button "Next" at bounding box center [673, 310] width 47 height 24
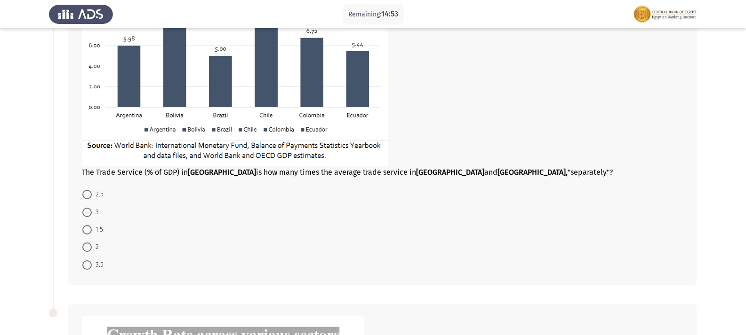
scroll to position [175, 0]
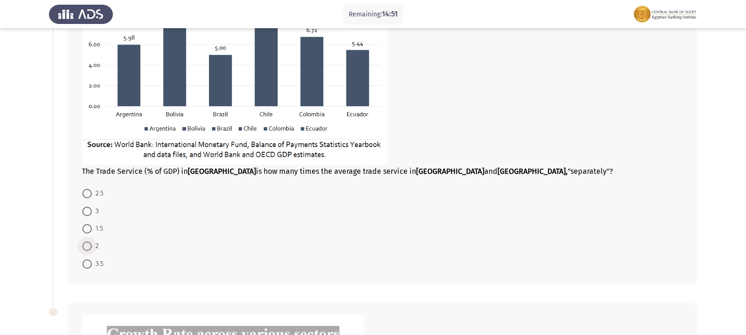
click at [90, 247] on span at bounding box center [86, 246] width 9 height 9
click at [90, 247] on input "2" at bounding box center [86, 246] width 9 height 9
radio input "true"
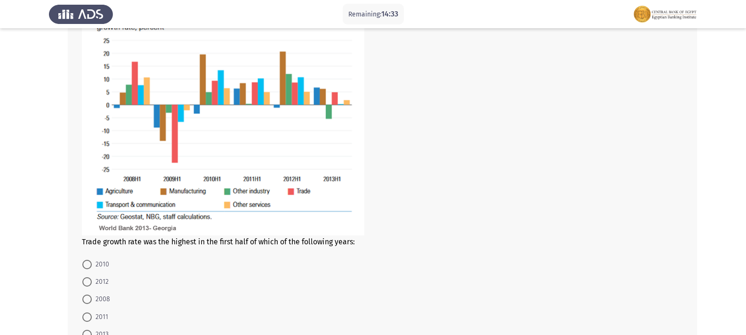
scroll to position [489, 0]
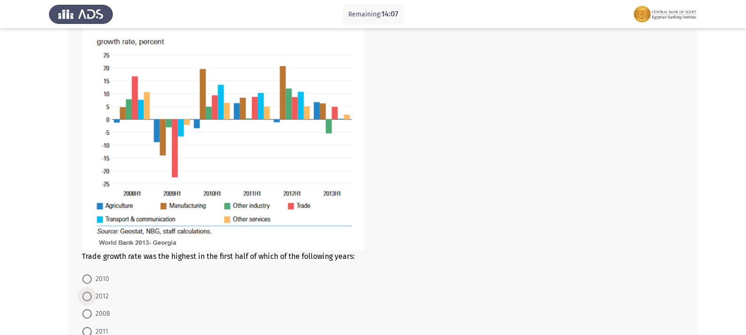
click at [82, 294] on span at bounding box center [86, 296] width 9 height 9
click at [82, 294] on input "2012" at bounding box center [86, 296] width 9 height 9
radio input "true"
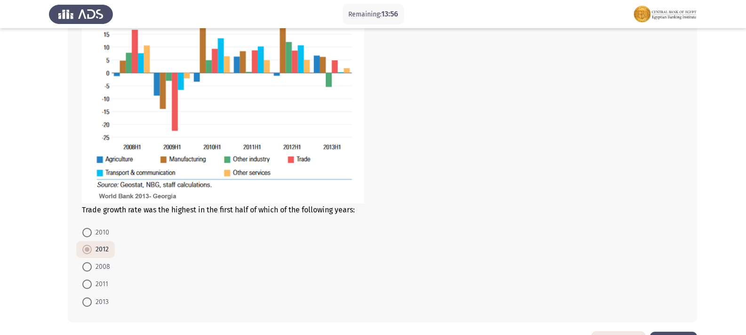
scroll to position [570, 0]
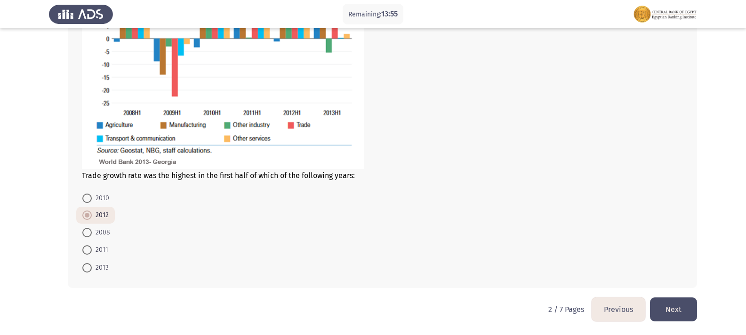
click at [677, 304] on button "Next" at bounding box center [673, 310] width 47 height 24
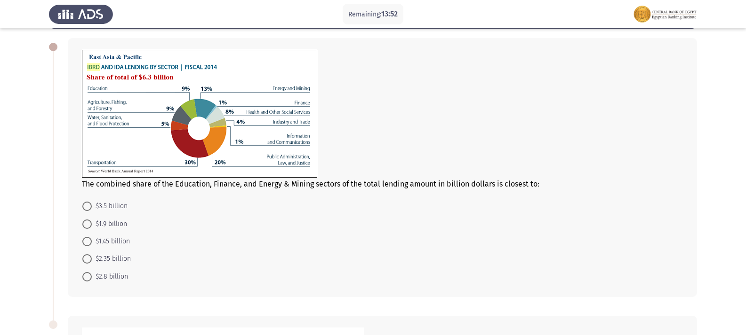
scroll to position [14, 0]
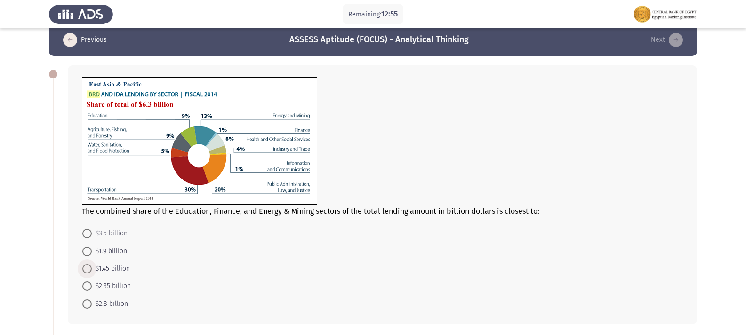
click at [82, 269] on span at bounding box center [86, 268] width 9 height 9
click at [82, 269] on input "$1.45 billion" at bounding box center [86, 268] width 9 height 9
radio input "true"
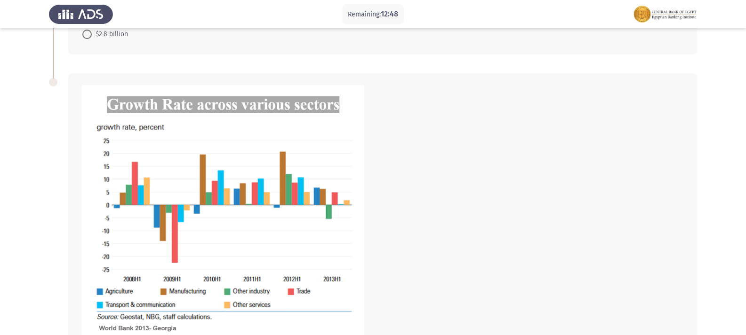
scroll to position [373, 0]
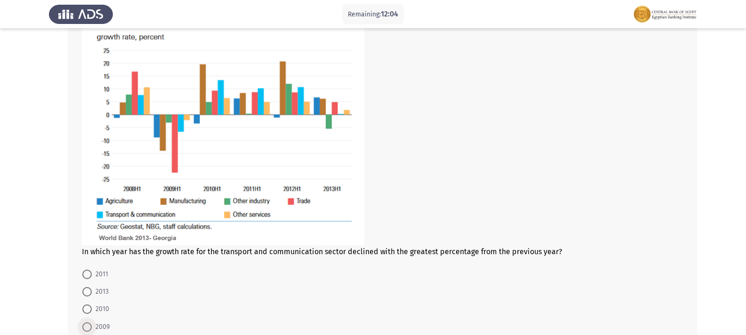
click at [90, 328] on span at bounding box center [86, 327] width 9 height 9
click at [90, 328] on input "2009" at bounding box center [86, 327] width 9 height 9
radio input "true"
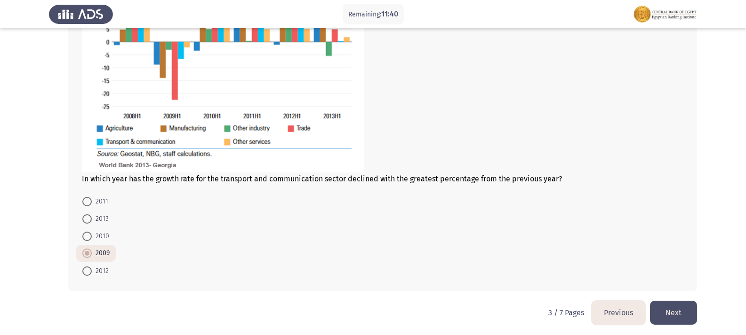
scroll to position [449, 0]
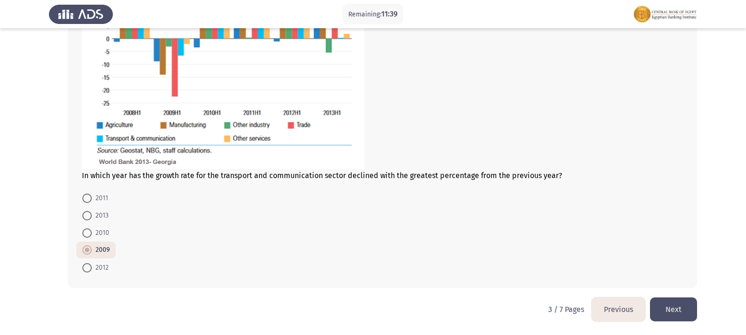
click at [625, 310] on button "Previous" at bounding box center [618, 310] width 54 height 24
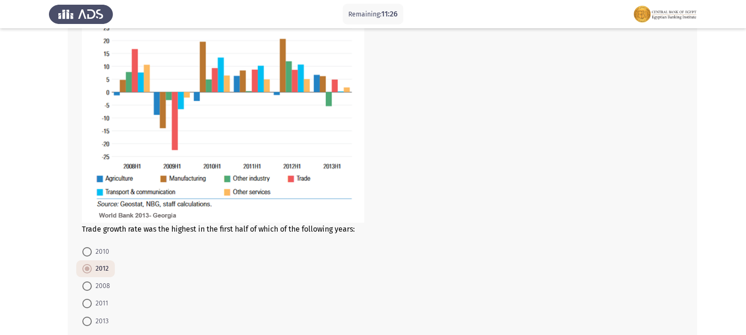
scroll to position [570, 0]
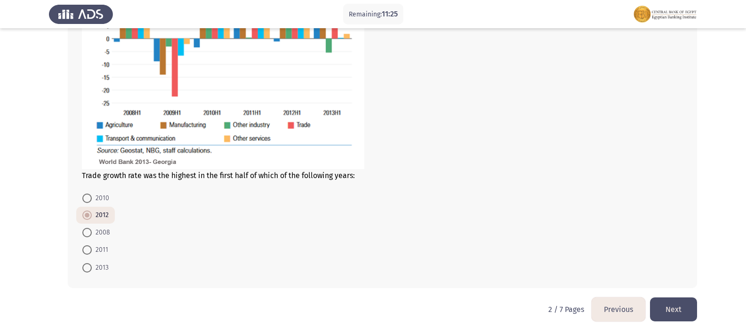
click at [680, 309] on button "Next" at bounding box center [673, 310] width 47 height 24
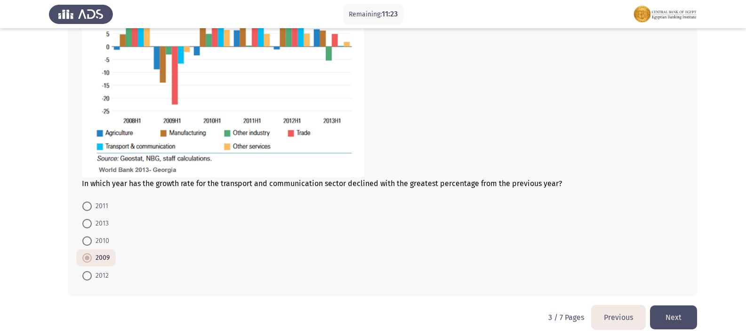
scroll to position [449, 0]
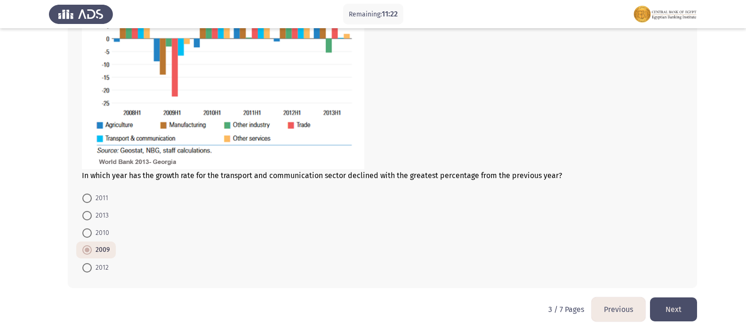
click at [673, 308] on button "Next" at bounding box center [673, 310] width 47 height 24
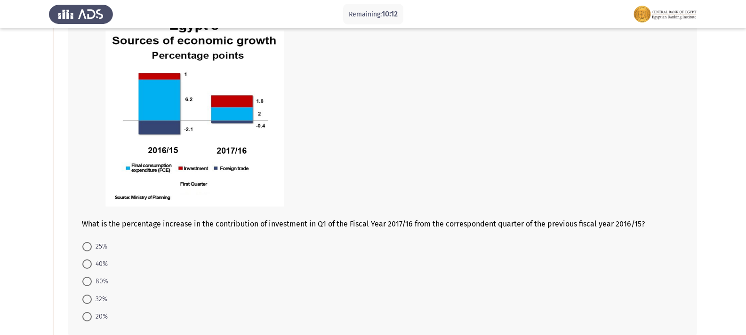
scroll to position [99, 0]
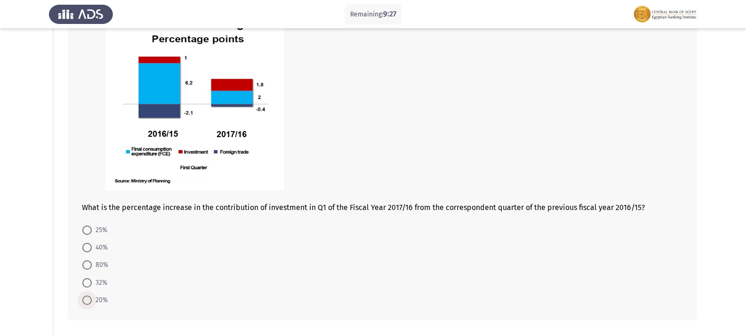
click at [84, 301] on span at bounding box center [86, 300] width 9 height 9
click at [84, 301] on input "20%" at bounding box center [86, 300] width 9 height 9
radio input "true"
click at [93, 269] on span "80%" at bounding box center [100, 265] width 16 height 11
click at [92, 269] on input "80%" at bounding box center [86, 265] width 9 height 9
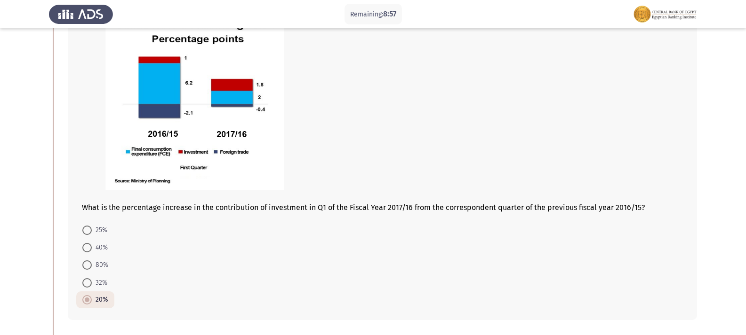
radio input "true"
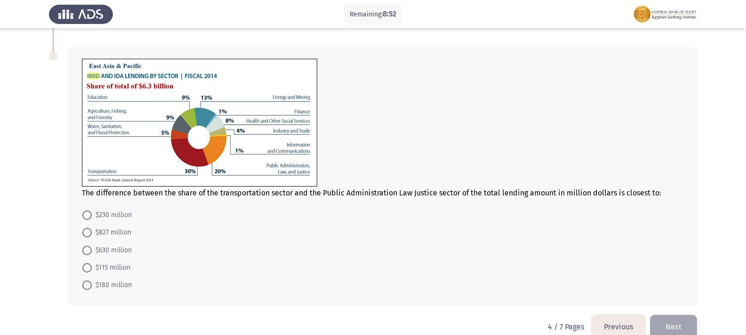
scroll to position [397, 0]
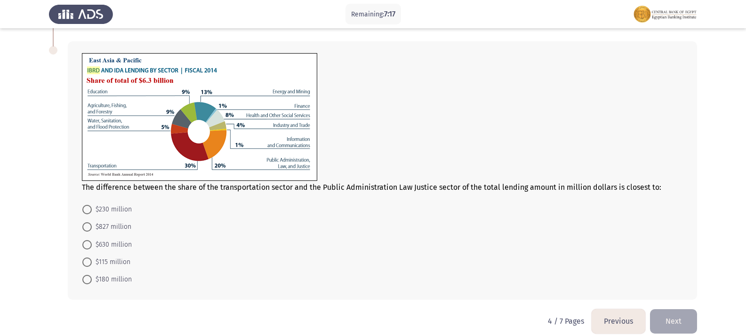
click at [81, 247] on mat-radio-button "$630 million" at bounding box center [107, 244] width 62 height 17
click at [90, 240] on span at bounding box center [86, 244] width 9 height 9
click at [90, 240] on input "$630 million" at bounding box center [86, 244] width 9 height 9
radio input "true"
click at [670, 316] on button "Next" at bounding box center [673, 321] width 47 height 24
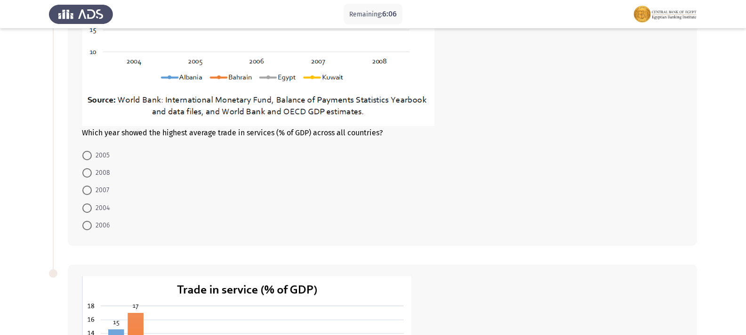
scroll to position [245, 0]
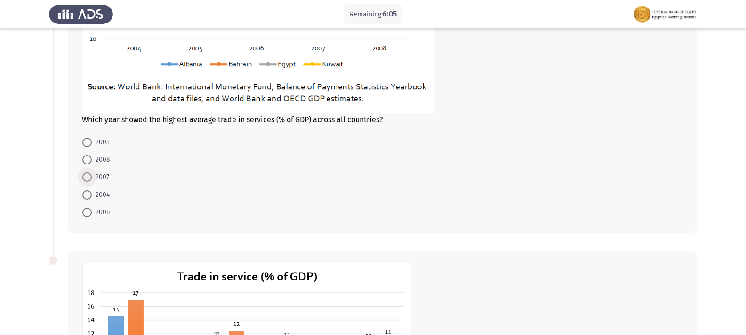
click at [94, 177] on span "2007" at bounding box center [100, 177] width 17 height 11
click at [92, 177] on input "2007" at bounding box center [86, 177] width 9 height 9
radio input "true"
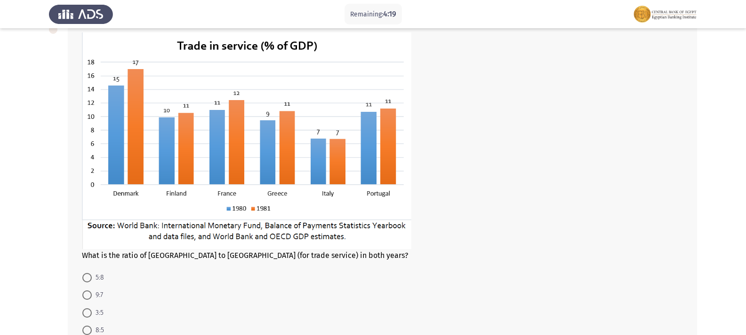
scroll to position [481, 0]
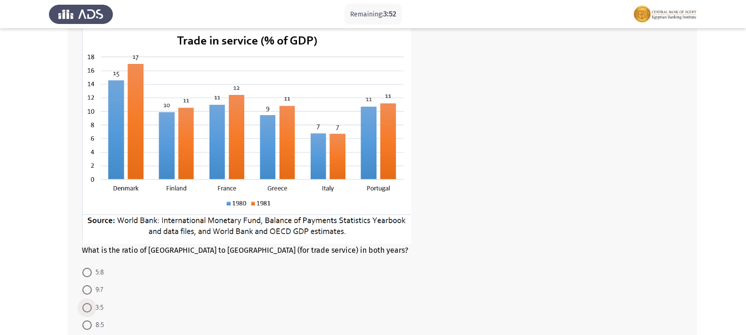
click at [93, 307] on span "3:5" at bounding box center [98, 308] width 12 height 11
click at [92, 307] on input "3:5" at bounding box center [86, 307] width 9 height 9
radio input "true"
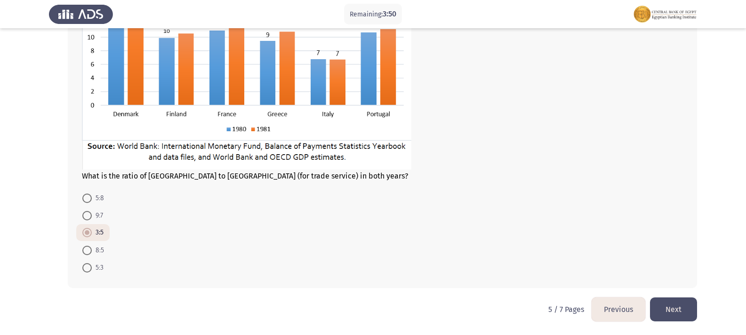
click at [674, 307] on button "Next" at bounding box center [673, 310] width 47 height 24
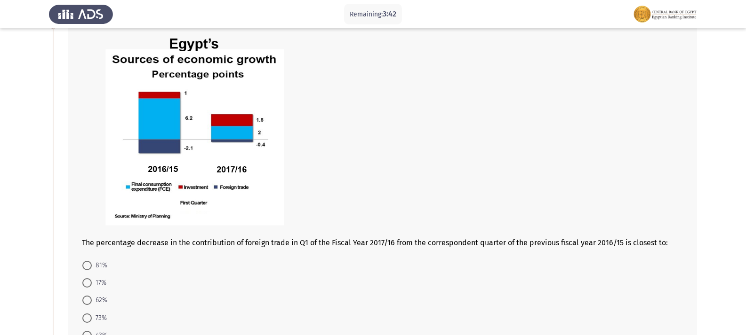
scroll to position [88, 0]
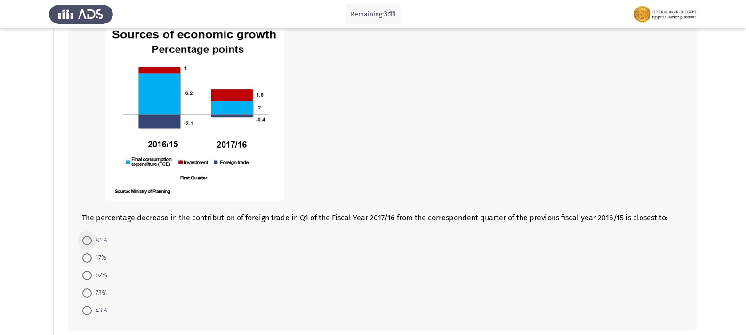
click at [84, 239] on span at bounding box center [86, 240] width 9 height 9
click at [84, 239] on input "81%" at bounding box center [86, 240] width 9 height 9
radio input "true"
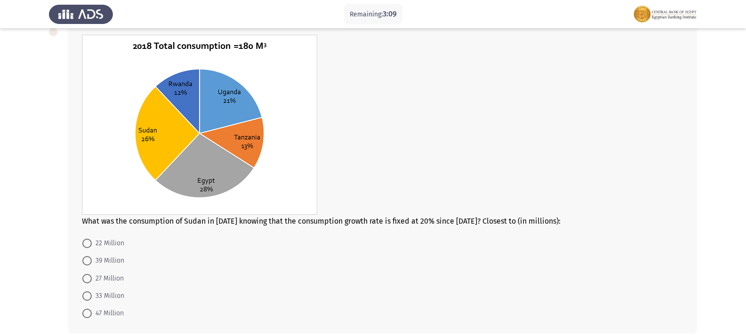
scroll to position [446, 0]
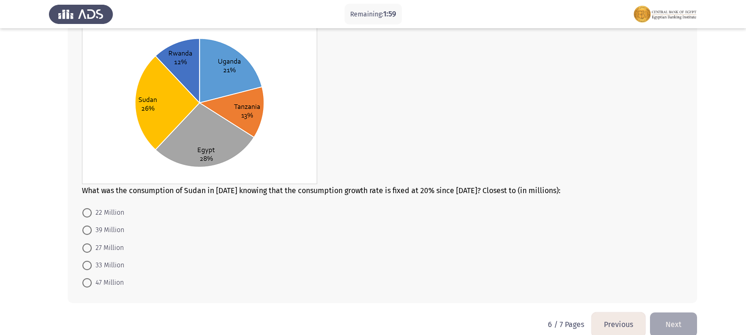
click at [89, 255] on mat-radio-button "27 Million" at bounding box center [103, 247] width 54 height 17
click at [87, 248] on span at bounding box center [87, 248] width 0 height 0
click at [87, 248] on input "27 Million" at bounding box center [86, 248] width 9 height 9
radio input "true"
click at [684, 323] on button "Next" at bounding box center [673, 324] width 47 height 24
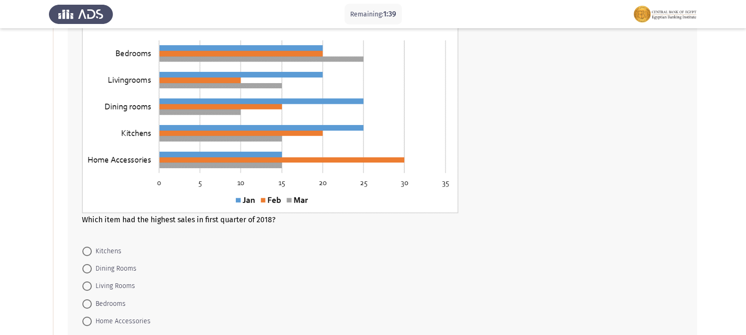
scroll to position [96, 0]
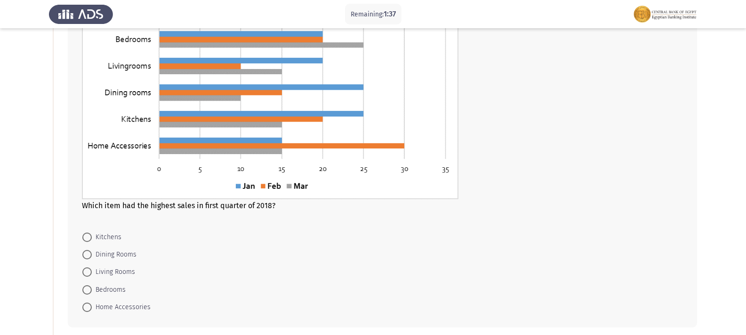
click at [111, 303] on span "Home Accessories" at bounding box center [121, 307] width 59 height 11
click at [92, 303] on input "Home Accessories" at bounding box center [86, 307] width 9 height 9
radio input "true"
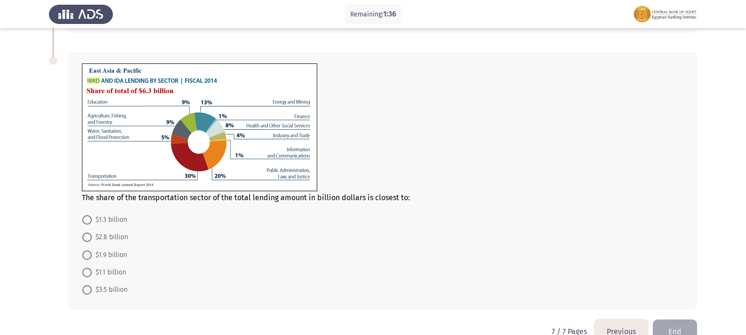
scroll to position [407, 0]
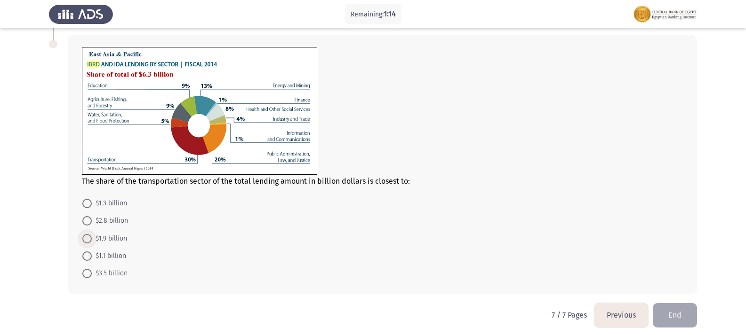
click at [83, 236] on span at bounding box center [86, 238] width 9 height 9
click at [83, 236] on input "$1.9 billion" at bounding box center [86, 238] width 9 height 9
radio input "true"
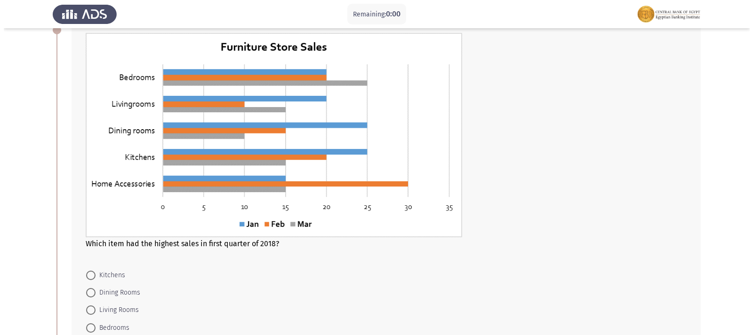
scroll to position [0, 0]
